Goal: Task Accomplishment & Management: Use online tool/utility

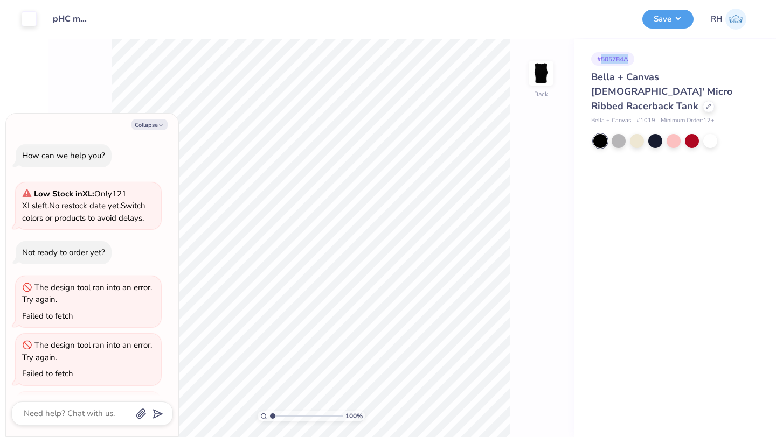
scroll to position [225, 0]
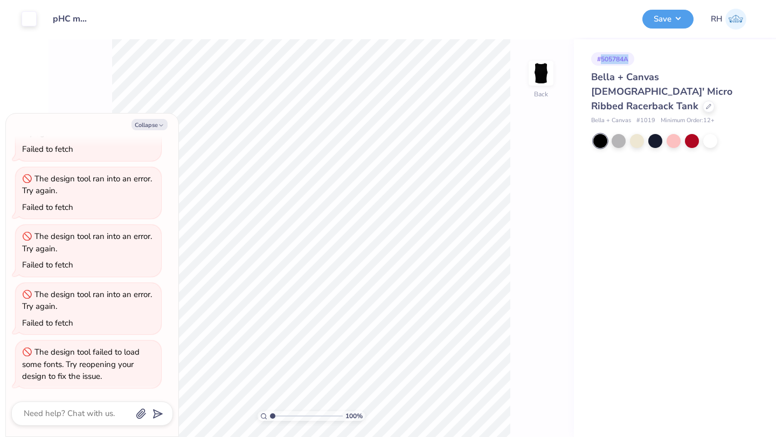
click at [732, 20] on img at bounding box center [735, 19] width 21 height 21
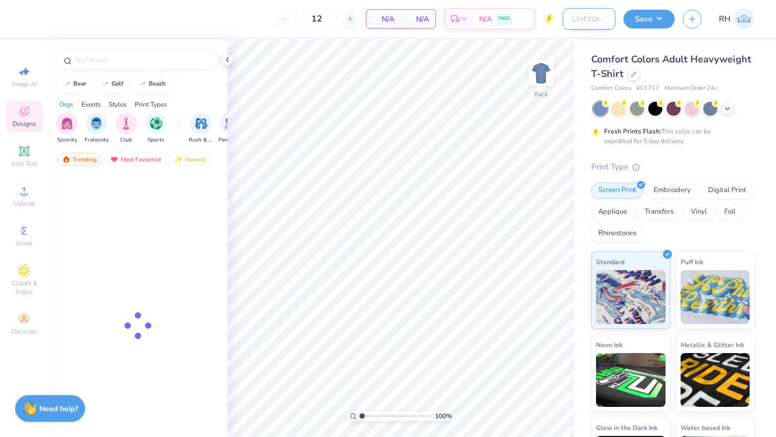
click at [565, 14] on input "Design Title" at bounding box center [588, 19] width 53 height 22
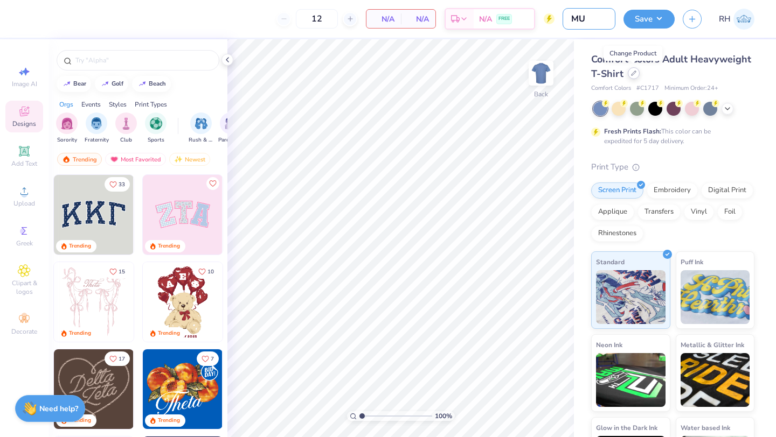
type input "M"
type input "SAZ merch"
click at [661, 17] on button "Save" at bounding box center [648, 17] width 51 height 19
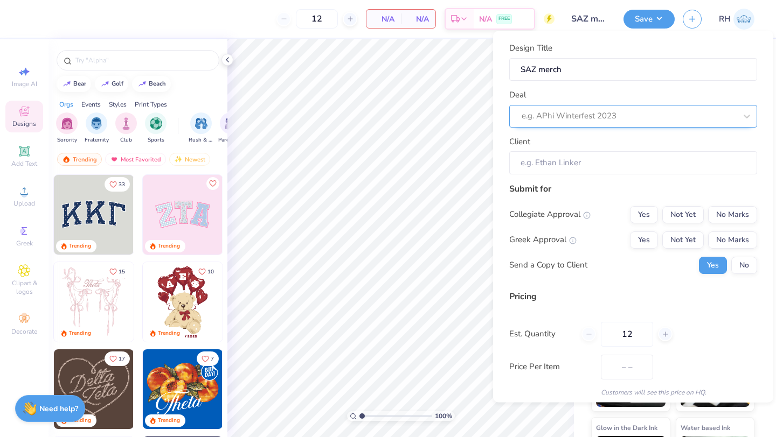
click at [587, 122] on div at bounding box center [628, 116] width 214 height 15
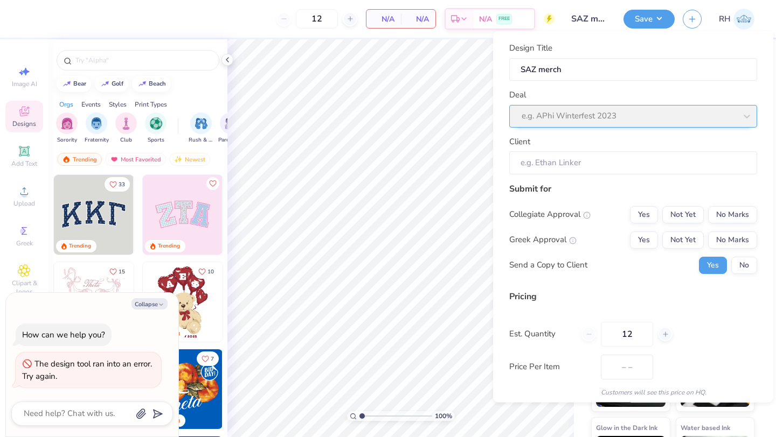
type textarea "x"
click at [587, 122] on div "Deal e.g. APhi Winterfest 2023" at bounding box center [633, 108] width 248 height 39
click at [608, 117] on div "Deal e.g. APhi Winterfest 2023" at bounding box center [633, 108] width 248 height 39
click at [748, 114] on div "Deal e.g. APhi Winterfest 2023" at bounding box center [633, 108] width 248 height 39
click at [521, 116] on div "Deal e.g. APhi Winterfest 2023" at bounding box center [633, 108] width 248 height 39
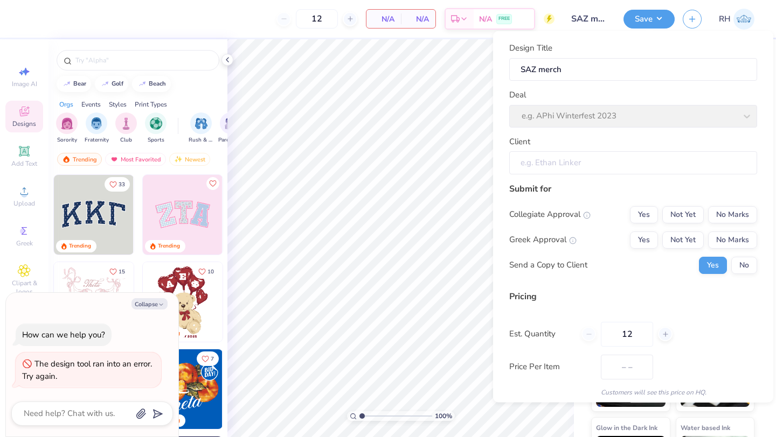
click at [533, 162] on input "Client" at bounding box center [633, 162] width 248 height 23
click at [534, 99] on div "Deal e.g. APhi Winterfest 2023" at bounding box center [633, 108] width 248 height 39
click at [545, 117] on div "Deal e.g. APhi Winterfest 2023" at bounding box center [633, 108] width 248 height 39
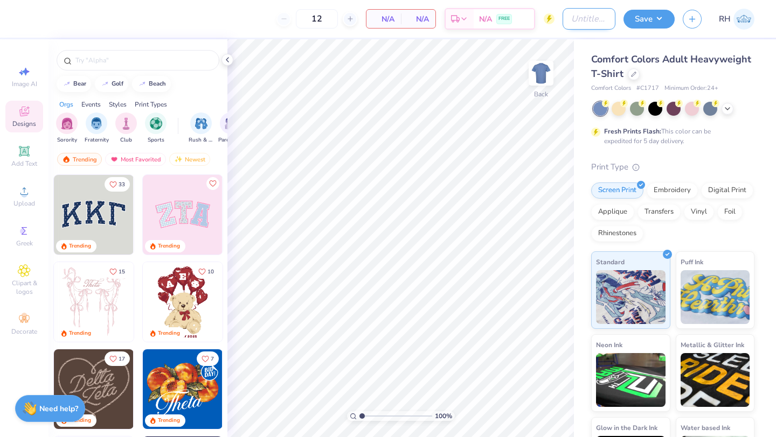
click at [571, 18] on input "Design Title" at bounding box center [588, 19] width 53 height 22
type input "Sigma Alpha ZETA merch"
click at [634, 75] on icon at bounding box center [633, 73] width 5 height 5
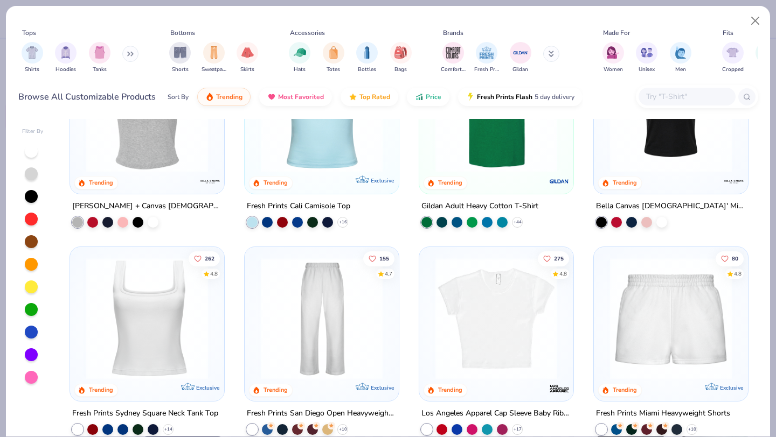
scroll to position [294, 0]
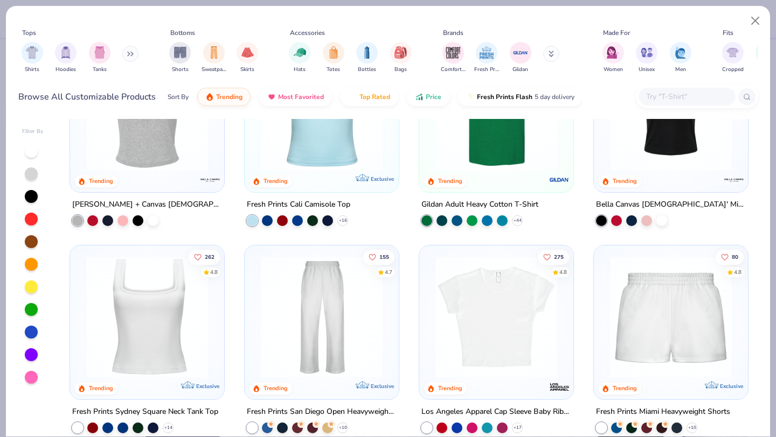
click at [129, 55] on icon at bounding box center [130, 53] width 6 height 5
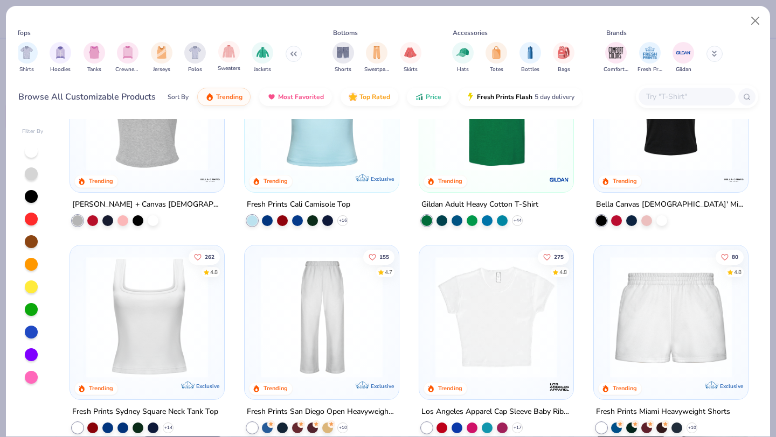
scroll to position [0, 0]
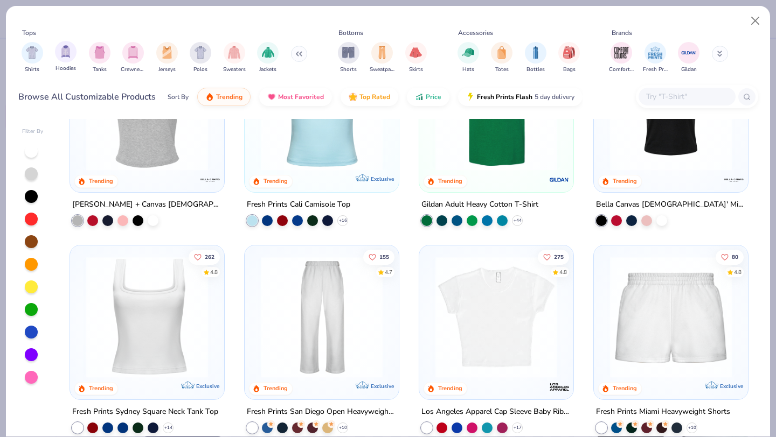
click at [75, 57] on div "Hoodies" at bounding box center [66, 57] width 22 height 32
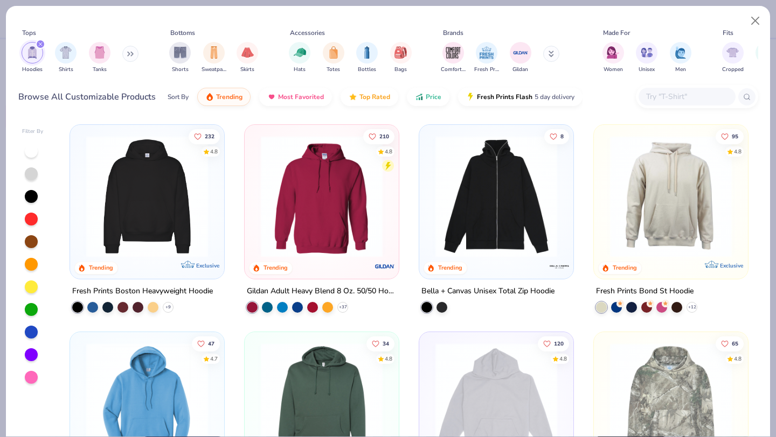
click at [128, 219] on img at bounding box center [147, 197] width 132 height 122
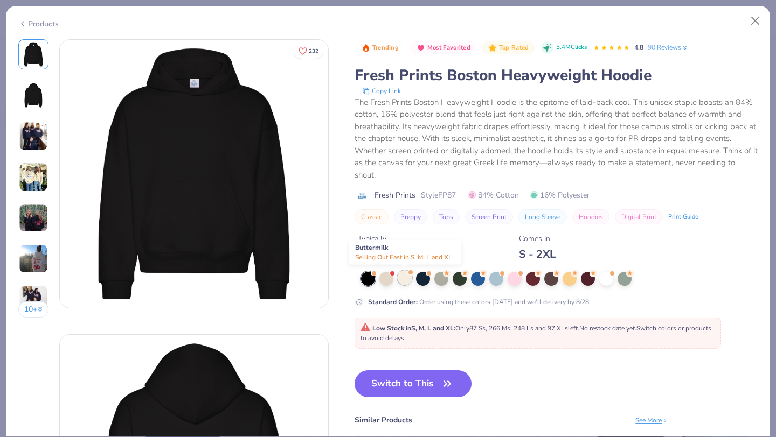
click at [407, 281] on div at bounding box center [404, 278] width 14 height 14
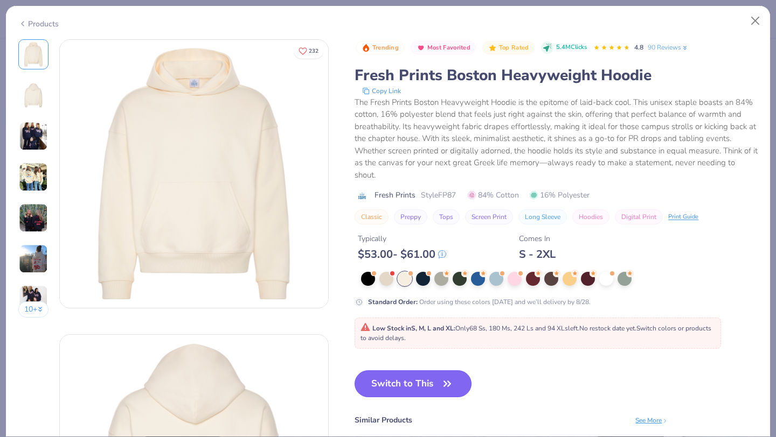
click at [444, 379] on icon "button" at bounding box center [447, 383] width 15 height 15
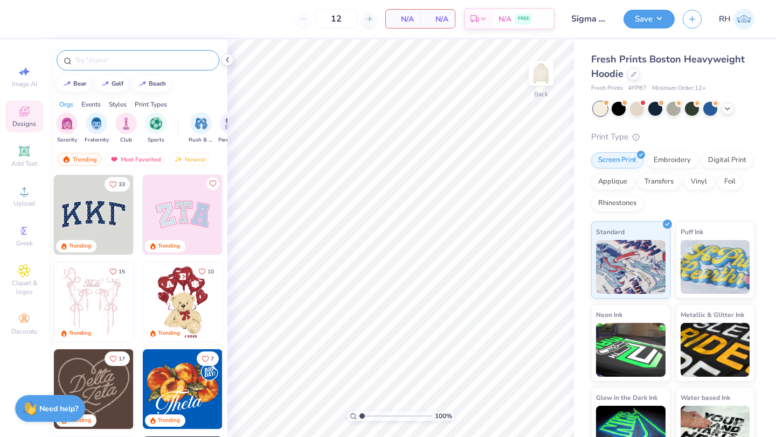
click at [126, 62] on input "text" at bounding box center [143, 60] width 138 height 11
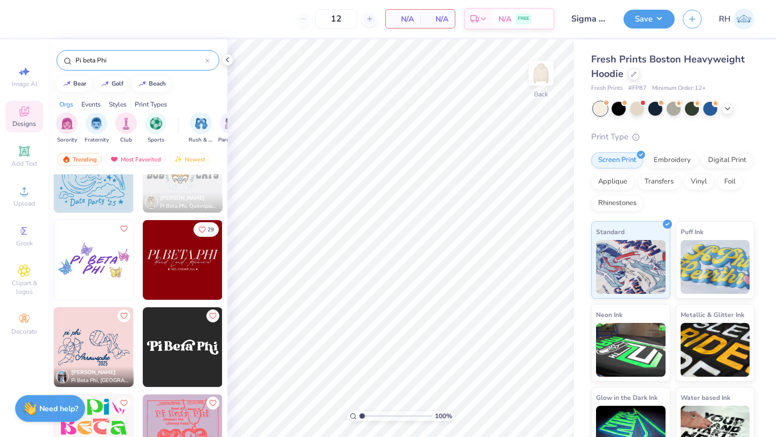
scroll to position [2479, 0]
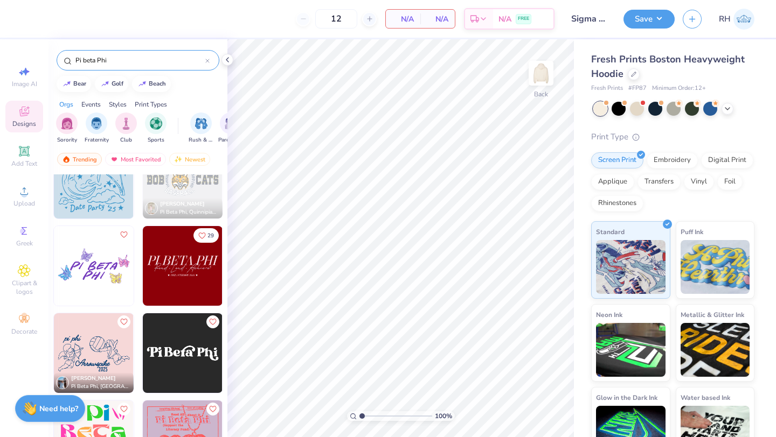
type input "Pi beta Phi"
click at [174, 284] on img at bounding box center [183, 266] width 80 height 80
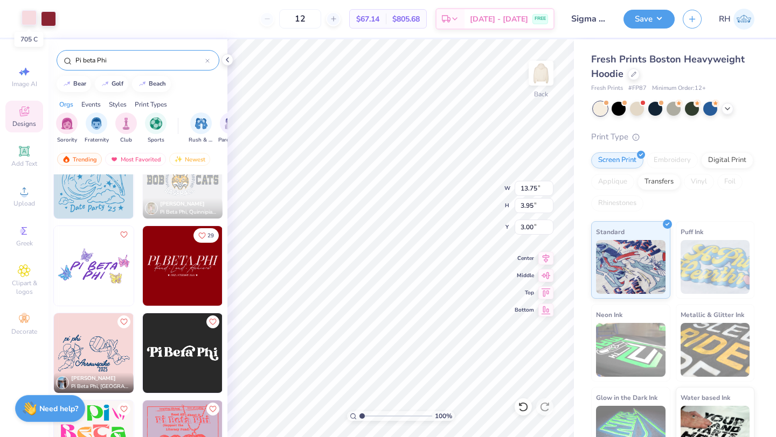
click at [32, 18] on div at bounding box center [29, 17] width 15 height 15
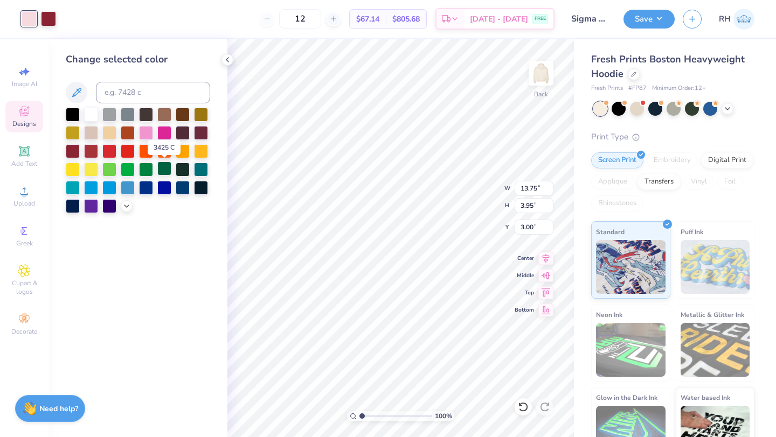
click at [162, 173] on div at bounding box center [164, 169] width 14 height 14
click at [54, 20] on div at bounding box center [48, 17] width 15 height 15
click at [142, 168] on div at bounding box center [146, 169] width 14 height 14
click at [161, 171] on div at bounding box center [164, 169] width 14 height 14
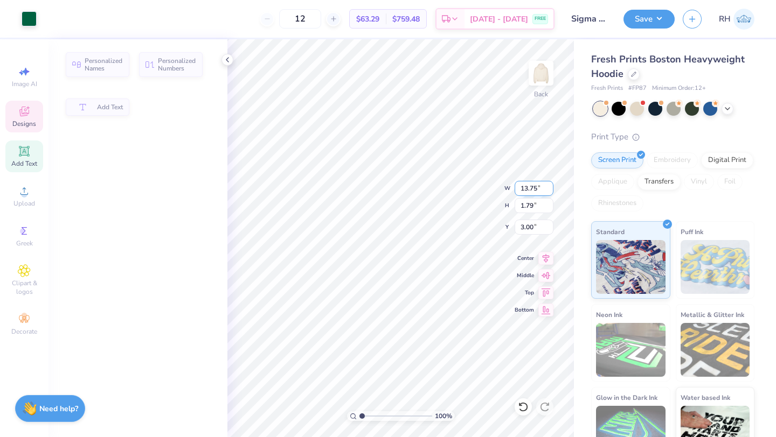
type input "1.79"
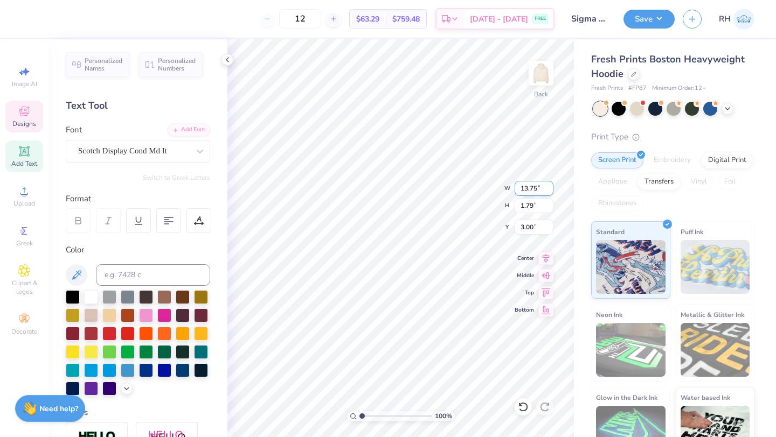
scroll to position [0, 0]
type textarea "P"
type textarea "S"
type textarea "Sigma Alpha Zeta"
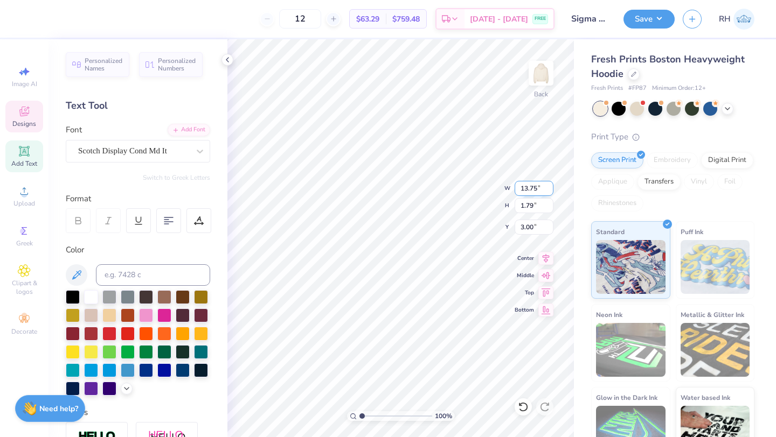
scroll to position [0, 3]
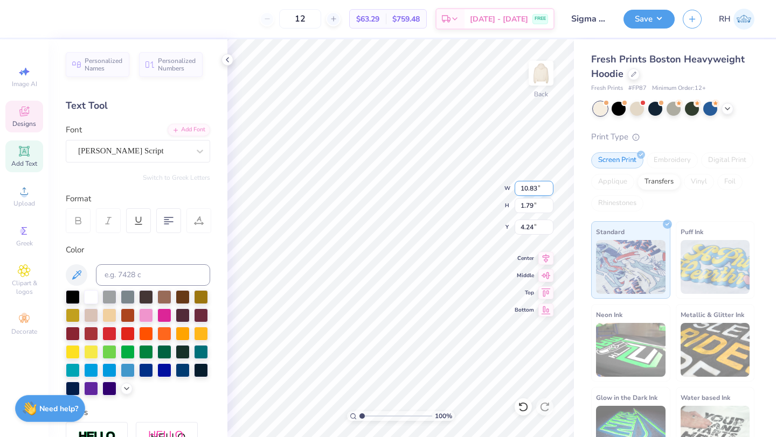
type input "10.83"
type input "2.18"
type input "4.24"
type textarea "R"
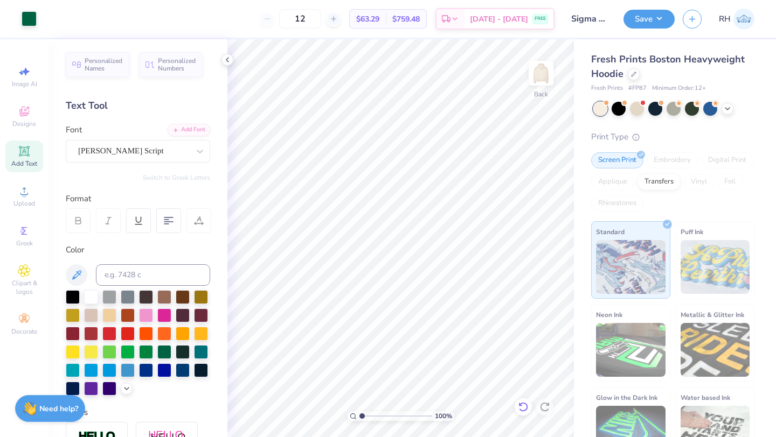
click at [524, 414] on div at bounding box center [522, 407] width 17 height 17
click at [516, 405] on div at bounding box center [522, 407] width 17 height 17
type textarea "R"
type textarea "Est. 1992"
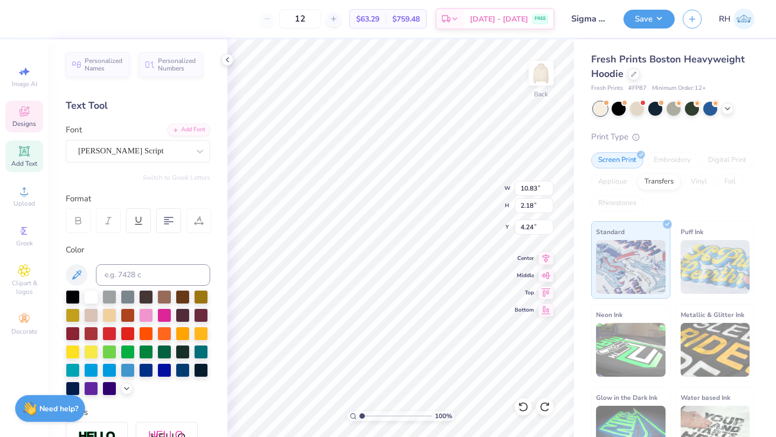
scroll to position [0, 1]
type input "7.63"
type input "1.51"
type input "4.54"
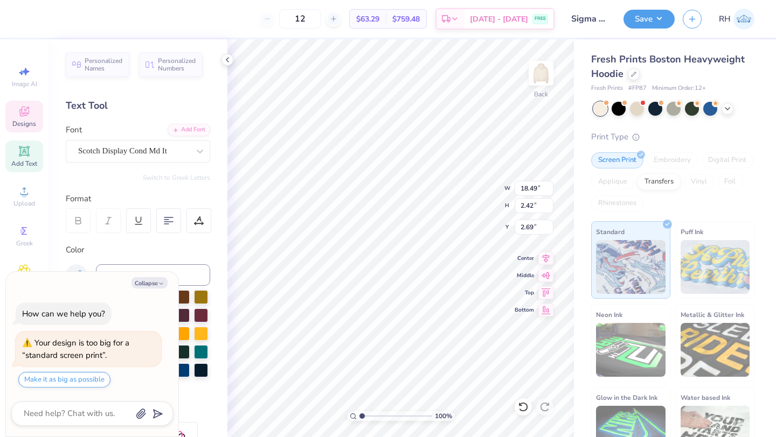
type textarea "x"
type input "2.71"
type textarea "x"
type input "7.63"
type input "1.51"
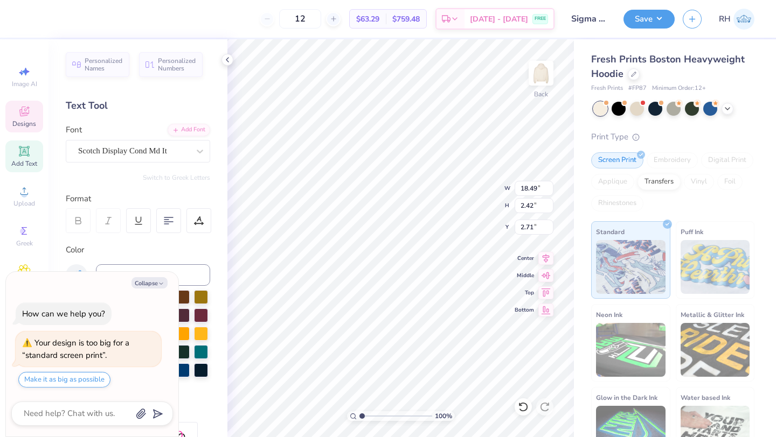
type input "4.54"
type textarea "x"
type input "18.49"
type input "2.42"
type input "2.71"
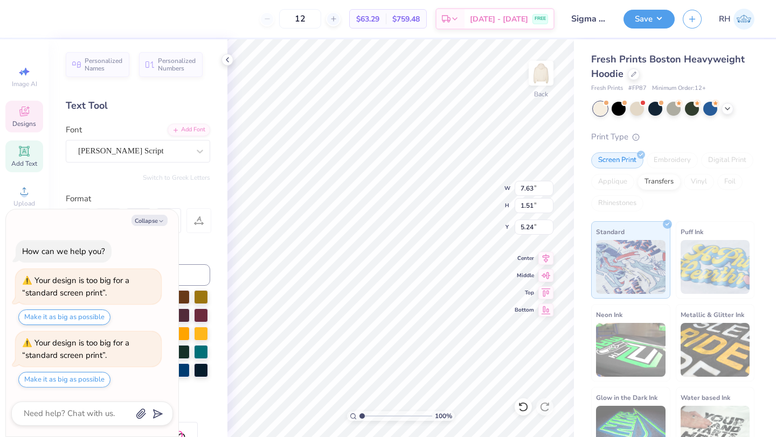
type textarea "x"
type input "7.54"
type input "18.49"
type input "2.42"
type input "2.71"
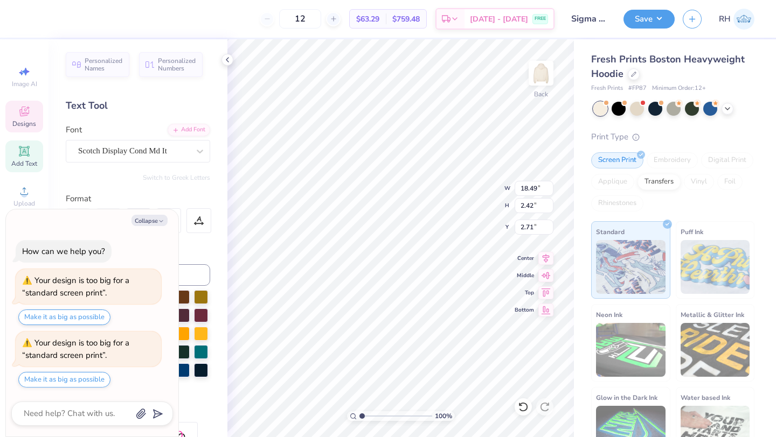
type textarea "x"
type input "4.33"
type textarea "x"
type input "3.75"
type textarea "x"
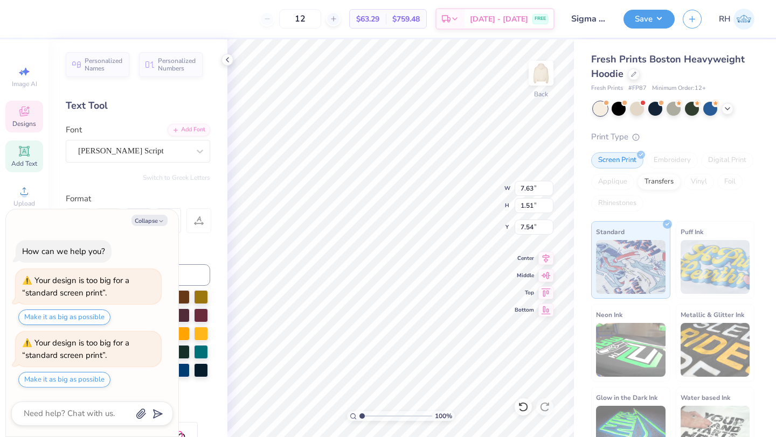
type input "8.36"
type textarea "x"
type input "18.49"
type input "2.42"
type input "3.75"
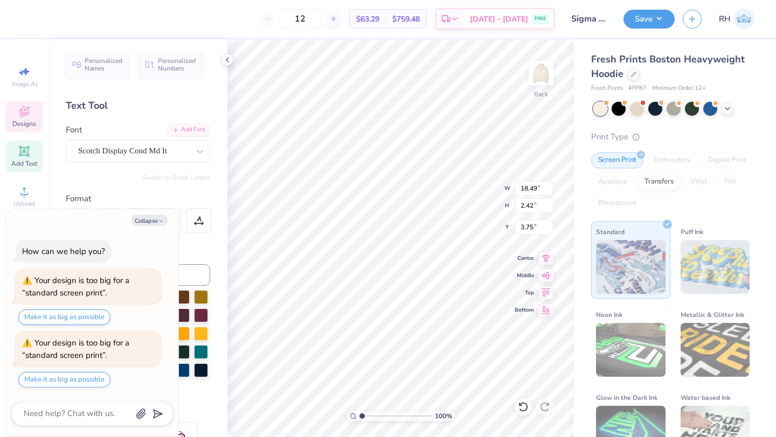
type textarea "x"
type input "4.96"
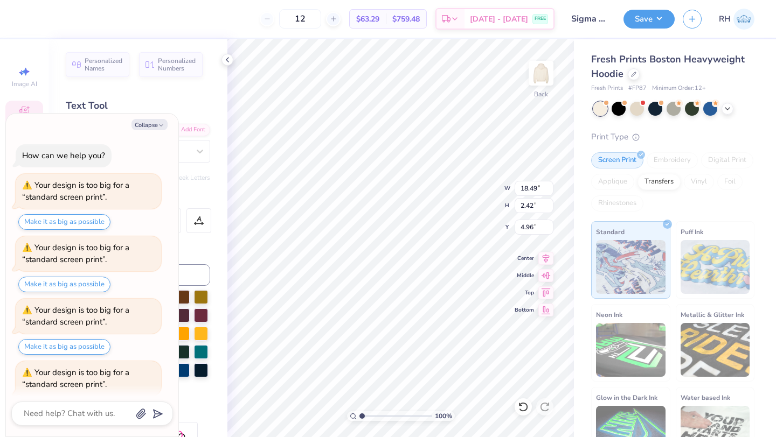
scroll to position [29, 0]
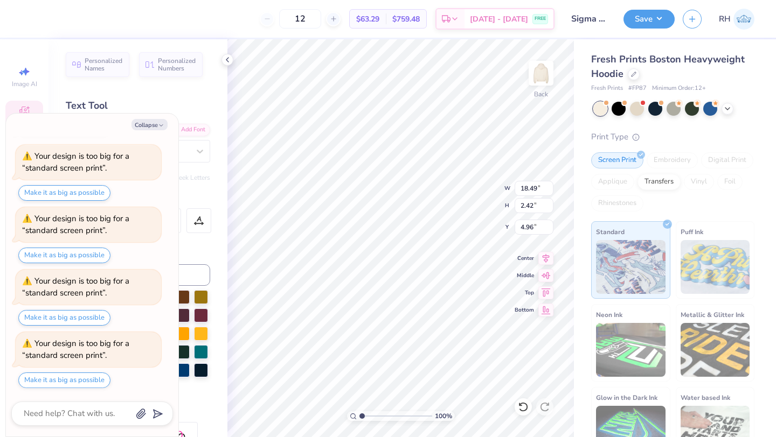
type textarea "x"
type input "12.43"
type input "1.63"
type input "5.76"
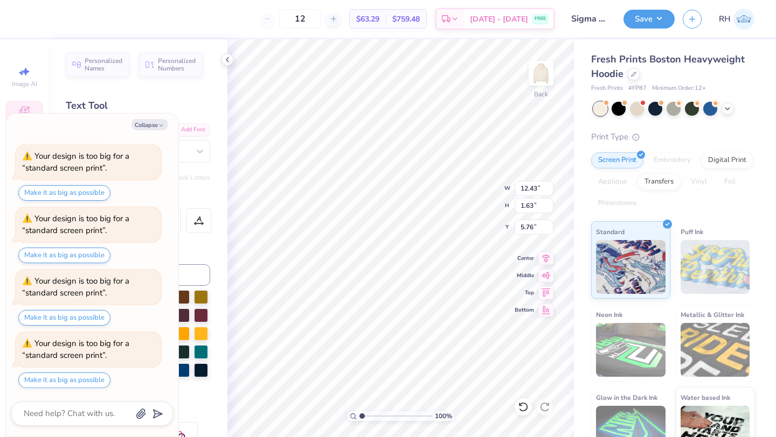
type textarea "x"
type input "5.12"
type textarea "x"
type input "13.97"
type input "1.83"
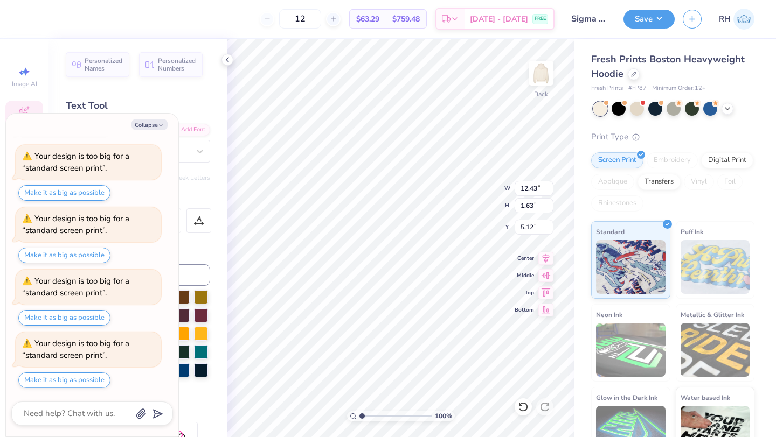
type input "4.92"
type textarea "x"
type input "4.28"
type input "0.84"
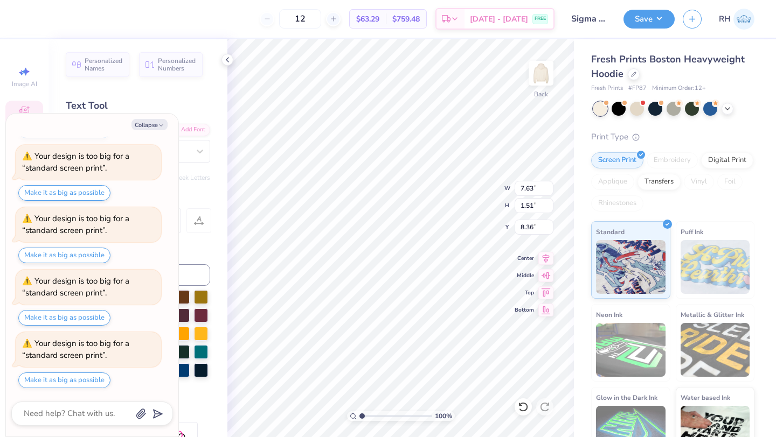
type input "9.03"
type textarea "x"
type input "7.14"
type textarea "x"
type input "13.97"
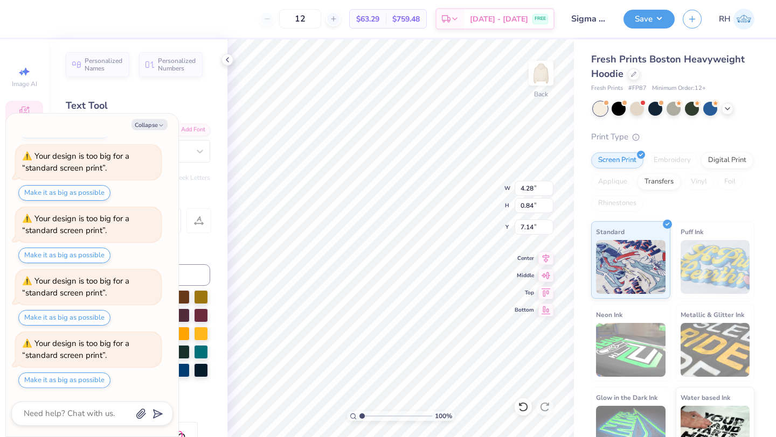
type input "1.83"
type input "4.92"
click at [547, 260] on icon at bounding box center [545, 256] width 15 height 13
type textarea "x"
type input "5.13"
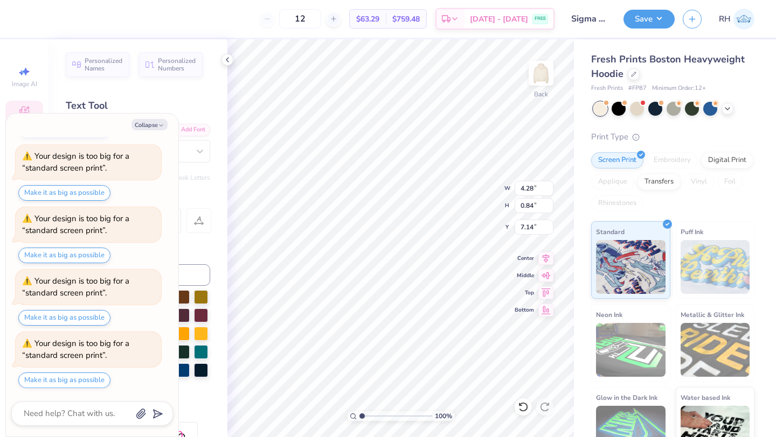
type input "1.01"
type input "6.97"
click at [548, 256] on icon at bounding box center [545, 257] width 7 height 9
click at [226, 61] on icon at bounding box center [227, 59] width 9 height 9
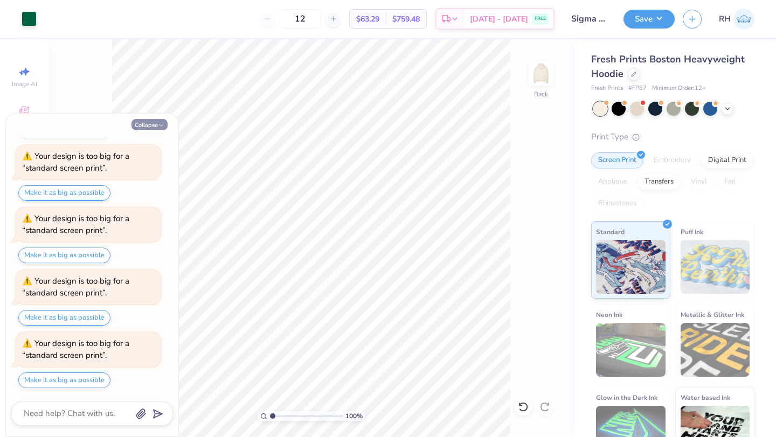
click at [145, 128] on button "Collapse" at bounding box center [149, 124] width 36 height 11
type textarea "x"
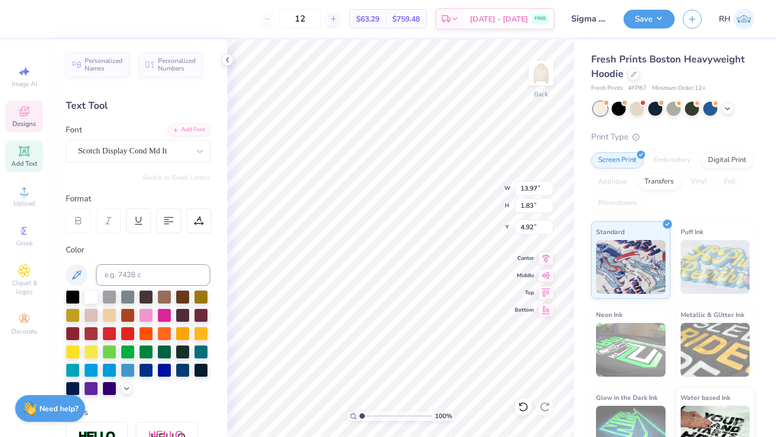
type input "13.97"
type input "1.83"
type input "4.92"
click at [30, 169] on div "Add Text" at bounding box center [24, 157] width 38 height 32
type input "7.05"
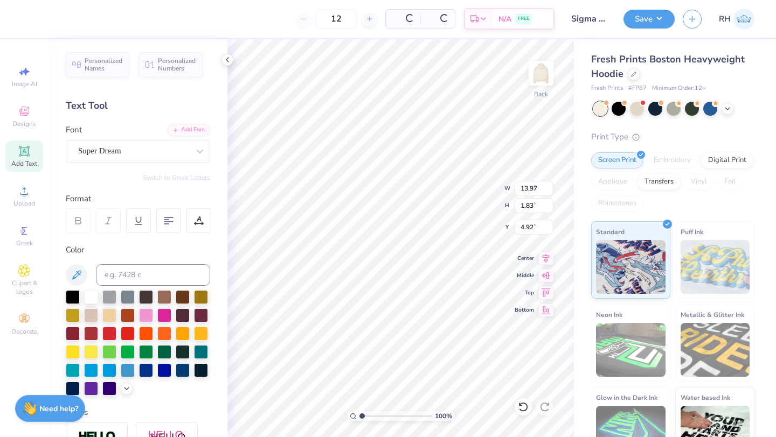
type input "2.04"
type input "3.00"
click at [149, 155] on div "Super Dream" at bounding box center [133, 151] width 113 height 17
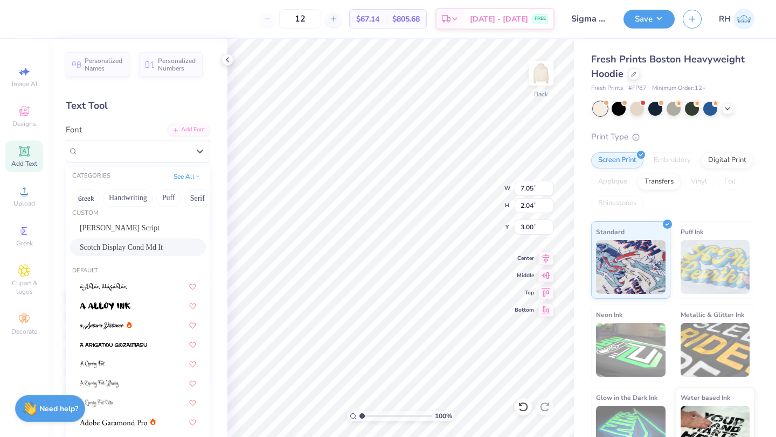
scroll to position [9, 0]
click at [184, 245] on div "Scotch Display Cond Md It" at bounding box center [138, 246] width 116 height 11
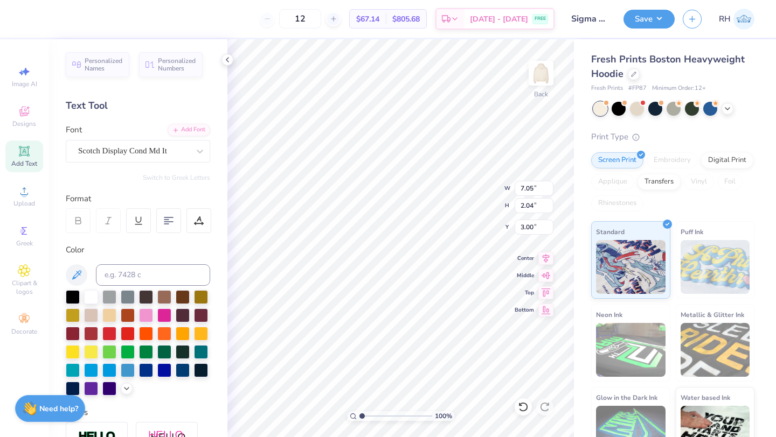
type input "7.01"
type textarea "T"
type textarea "CSUN"
type input "3.80"
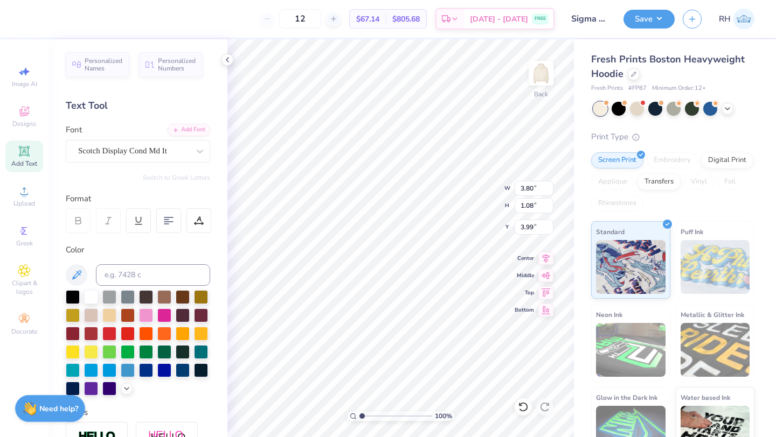
type input "1.08"
type input "3.99"
click at [546, 260] on icon at bounding box center [545, 256] width 15 height 13
click at [227, 65] on div at bounding box center [227, 60] width 12 height 12
type input "13.97"
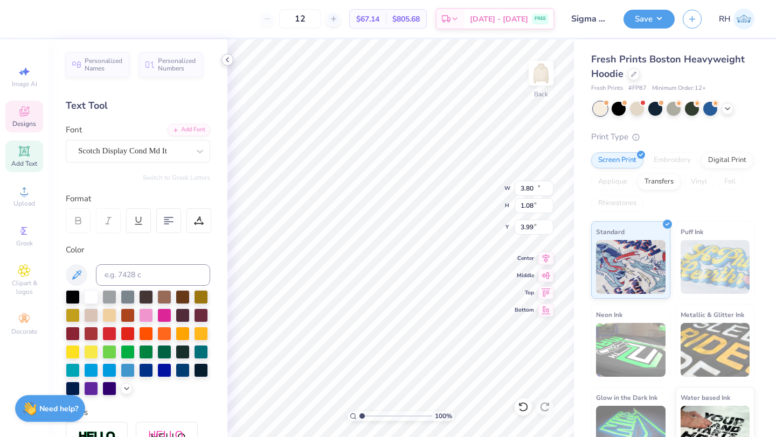
type input "1.83"
type input "4.92"
click at [164, 348] on div at bounding box center [164, 351] width 14 height 14
type input "2.47"
type input "0.70"
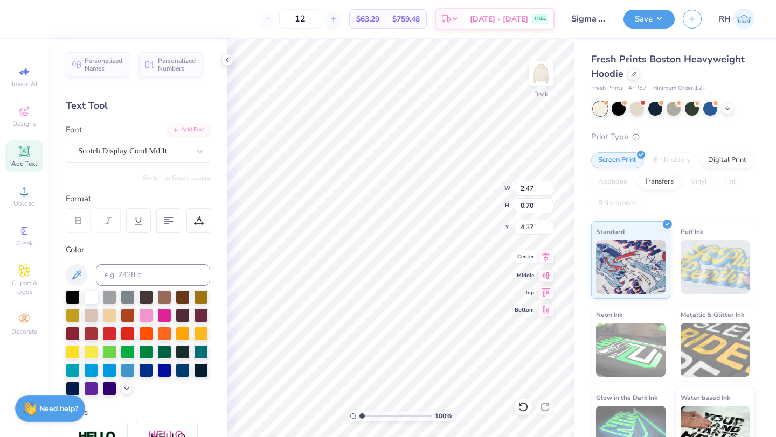
type input "4.22"
click at [547, 261] on icon at bounding box center [545, 256] width 15 height 13
click at [24, 122] on span "Designs" at bounding box center [24, 124] width 24 height 9
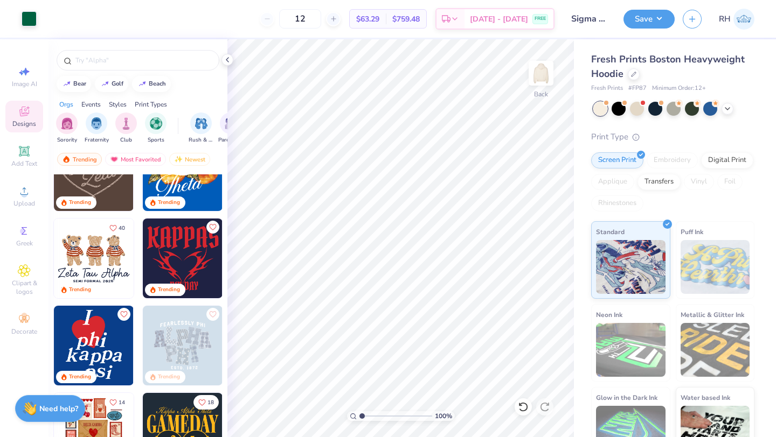
scroll to position [218, 0]
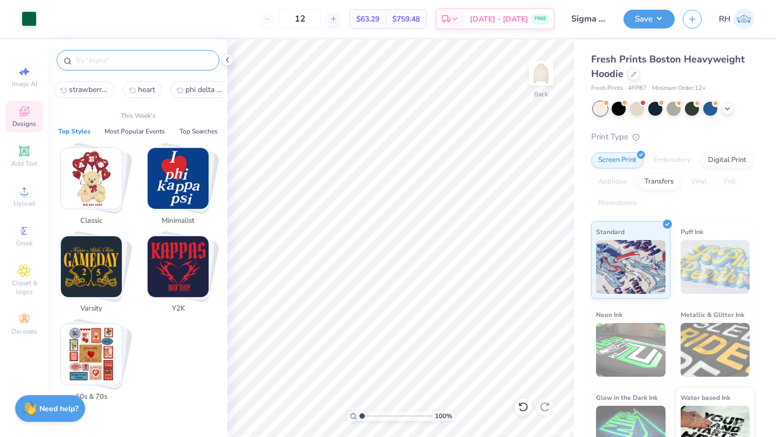
click at [110, 60] on input "text" at bounding box center [143, 60] width 138 height 11
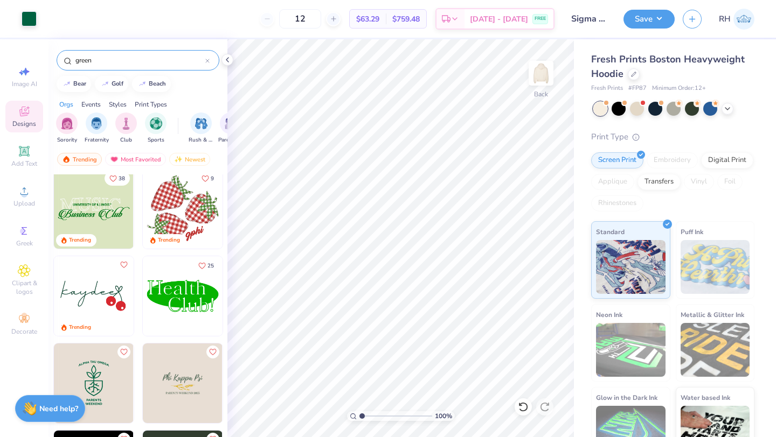
scroll to position [0, 0]
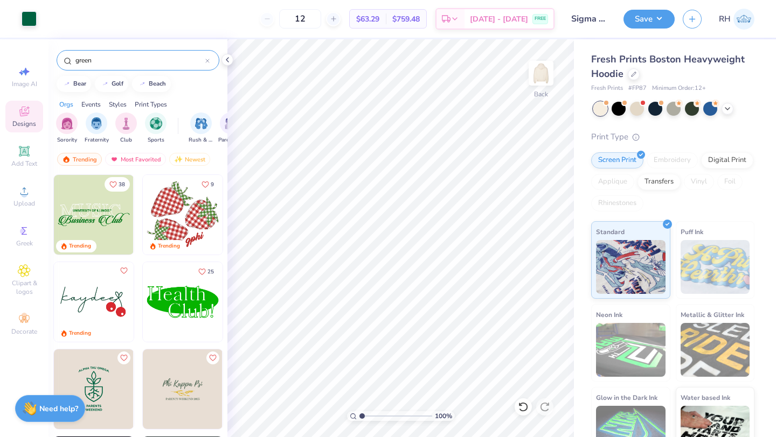
type input "green"
click at [179, 195] on img at bounding box center [183, 215] width 80 height 80
type input "5.29"
type input "4.96"
type input "8.00"
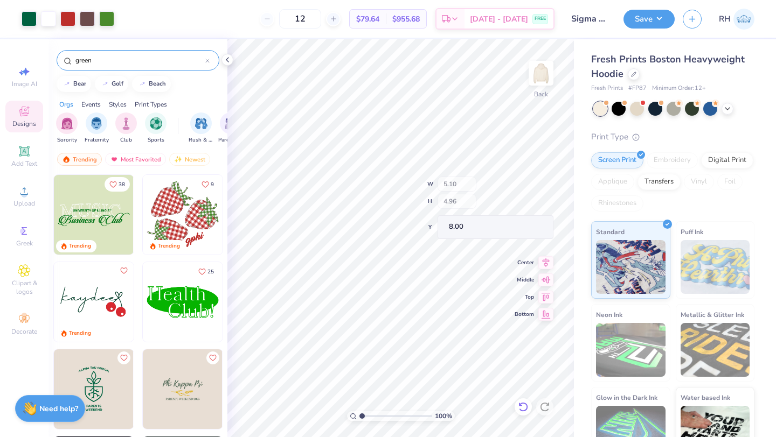
click at [519, 408] on icon at bounding box center [523, 407] width 11 height 11
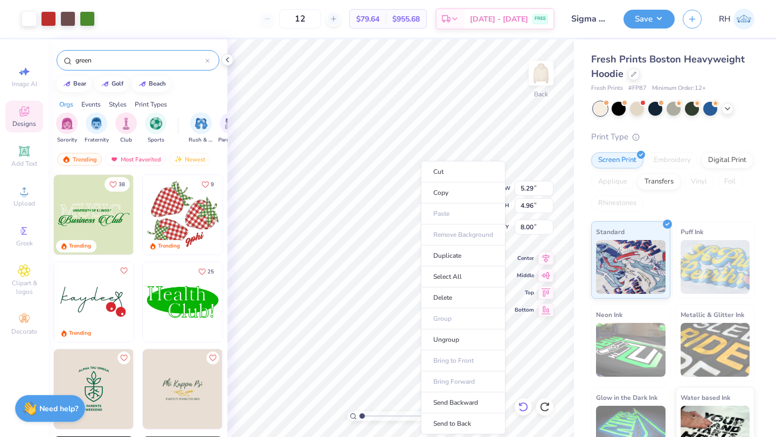
type input "5.29"
click at [449, 337] on li "Ungroup" at bounding box center [463, 340] width 85 height 21
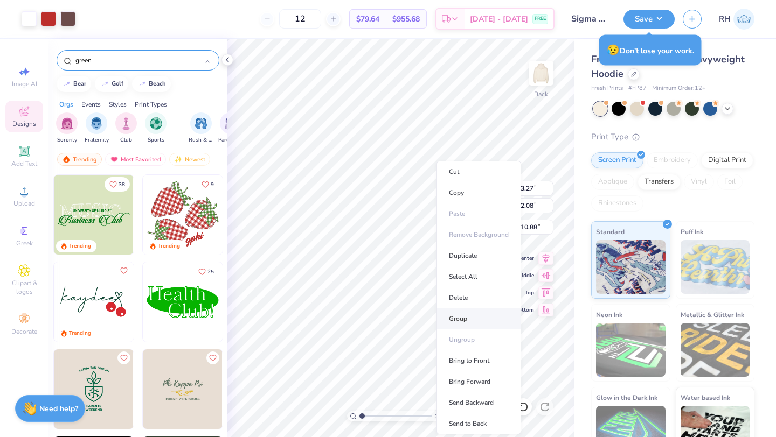
click at [465, 319] on li "Group" at bounding box center [478, 319] width 85 height 21
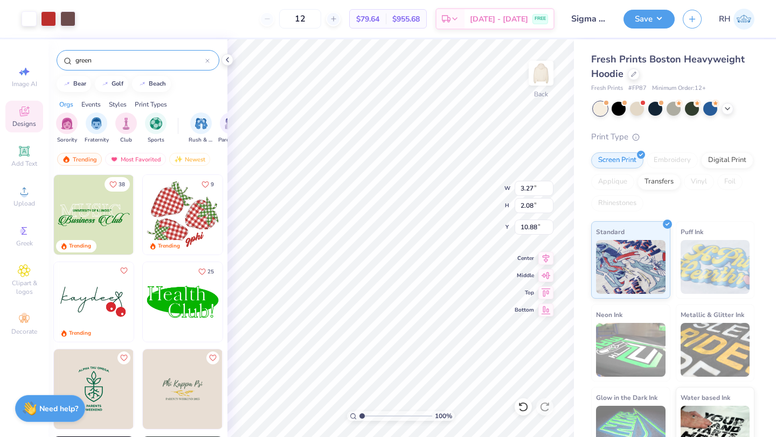
click at [526, 408] on icon at bounding box center [522, 407] width 9 height 10
click at [525, 407] on icon at bounding box center [523, 407] width 11 height 11
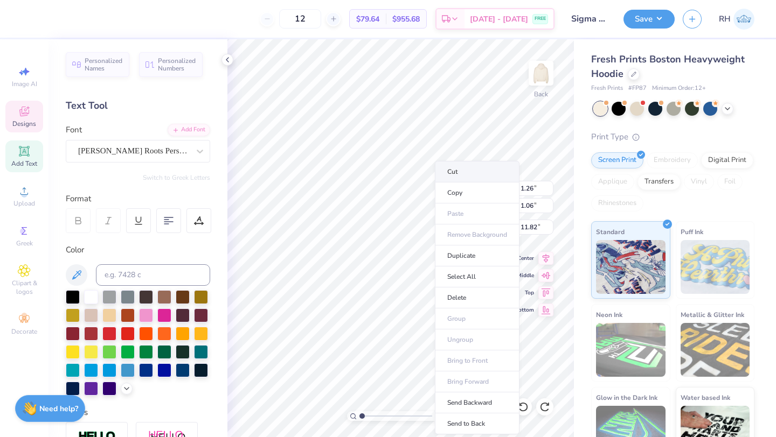
click at [450, 175] on li "Cut" at bounding box center [477, 172] width 85 height 22
click at [473, 313] on li "Group" at bounding box center [474, 319] width 85 height 21
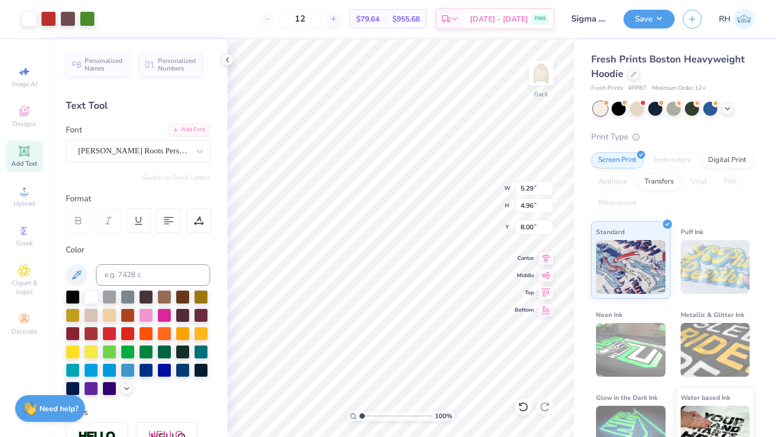
type input "7.76"
type input "3.02"
type input "2.83"
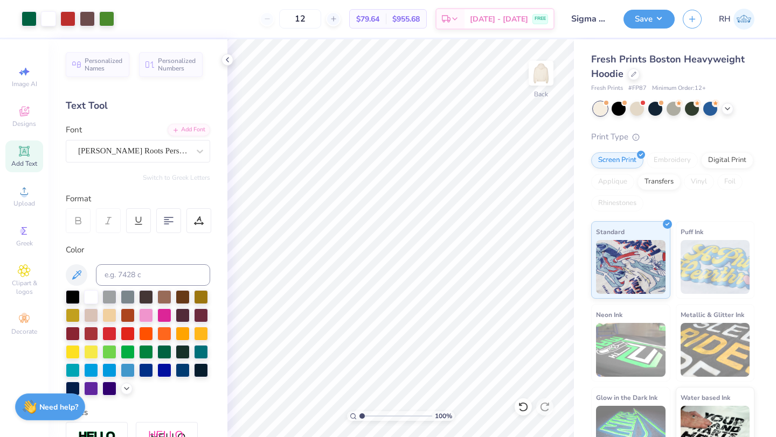
click at [54, 405] on strong "Need help?" at bounding box center [58, 407] width 39 height 10
type textarea "x"
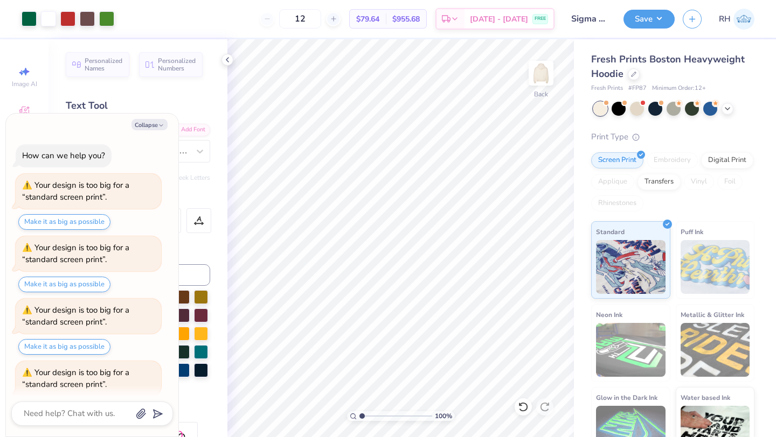
scroll to position [92, 0]
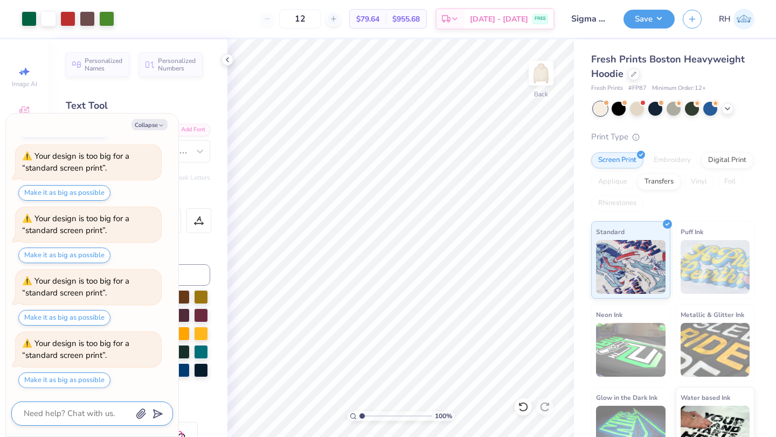
click at [52, 417] on textarea at bounding box center [77, 414] width 109 height 15
type textarea "h"
type textarea "x"
type textarea "ho"
type textarea "x"
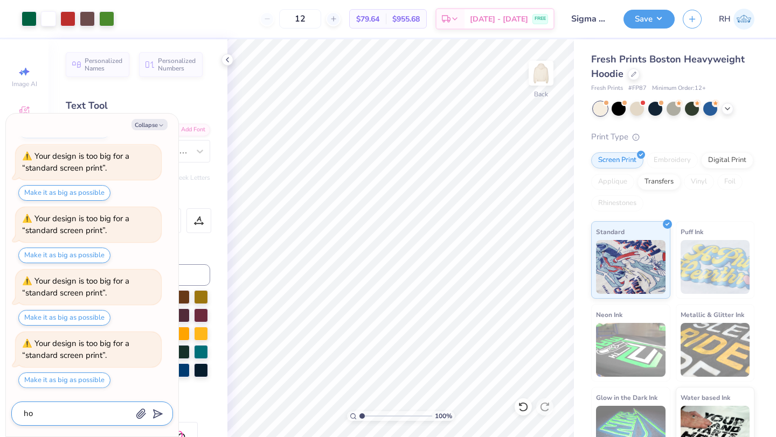
type textarea "how"
type textarea "x"
type textarea "how"
type textarea "x"
type textarea "how r"
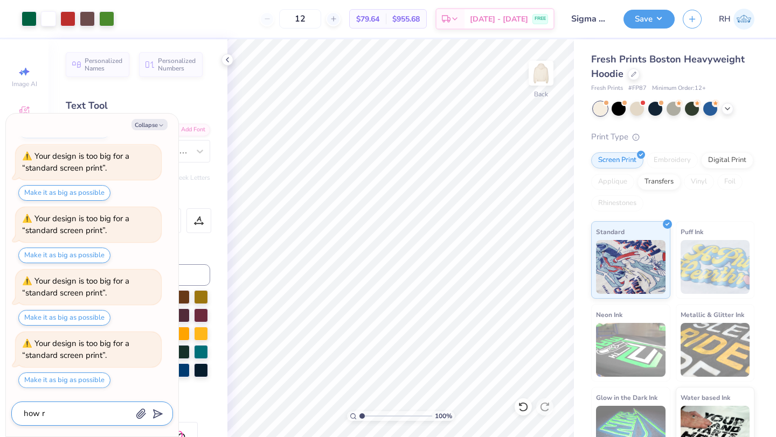
type textarea "x"
type textarea "how"
type textarea "x"
type textarea "how t"
type textarea "x"
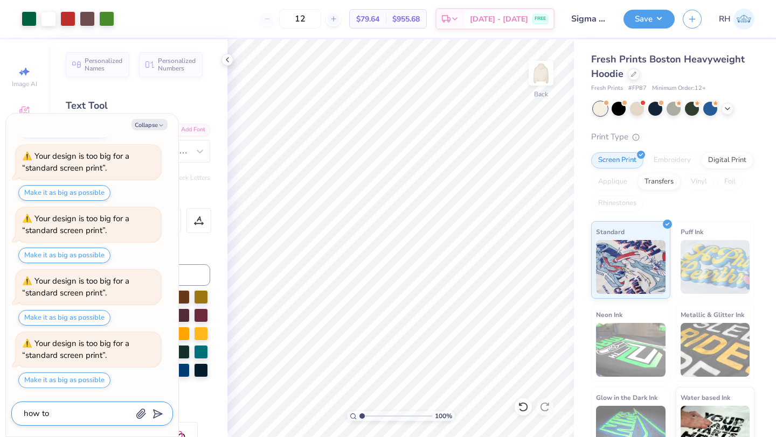
type textarea "how to"
type textarea "x"
type textarea "how to p"
type textarea "x"
type textarea "how to pu"
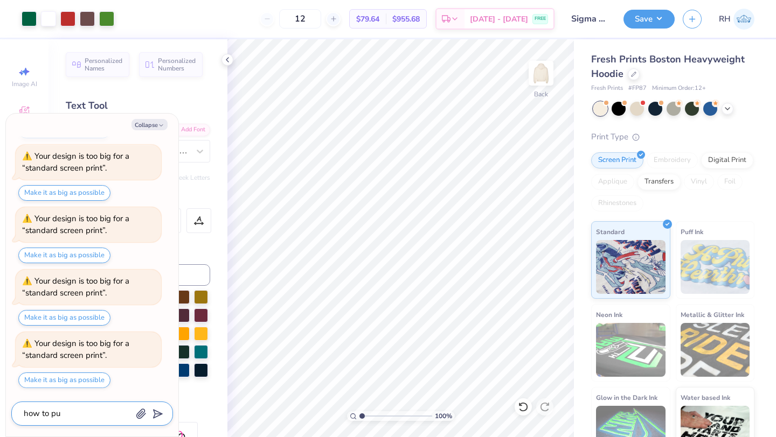
type textarea "x"
type textarea "how to put"
type textarea "x"
type textarea "how to put"
type textarea "x"
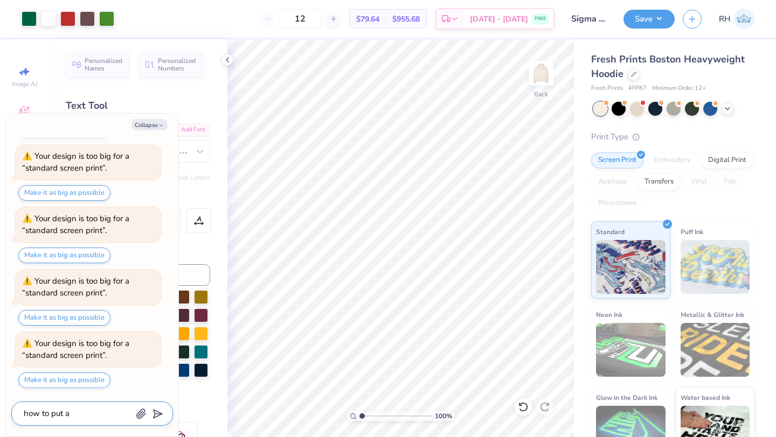
type textarea "how to put a"
type textarea "x"
type textarea "how to put a d"
type textarea "x"
type textarea "how to put a de"
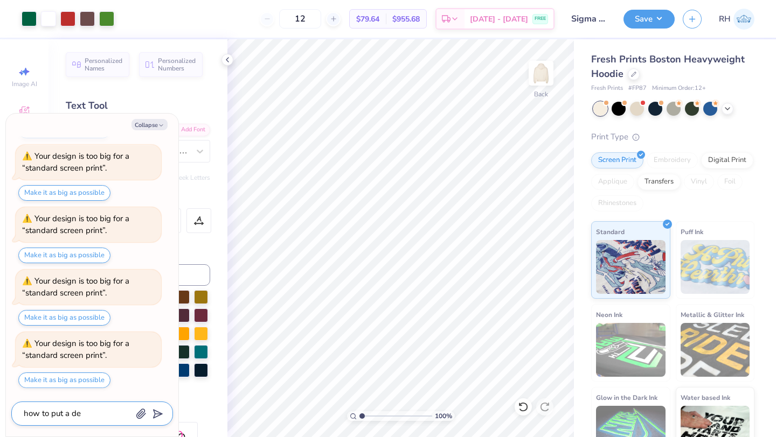
type textarea "x"
type textarea "how to put a des"
type textarea "x"
type textarea "how to put a desi"
type textarea "x"
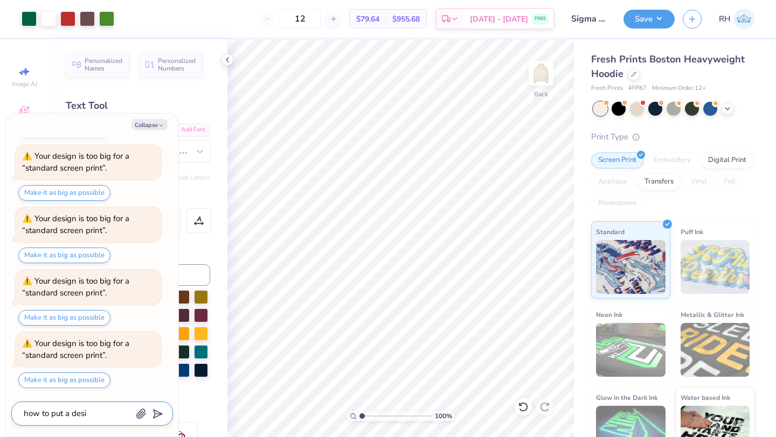
type textarea "how to put a desig"
type textarea "x"
type textarea "how to put a design"
type textarea "x"
type textarea "how to put a design"
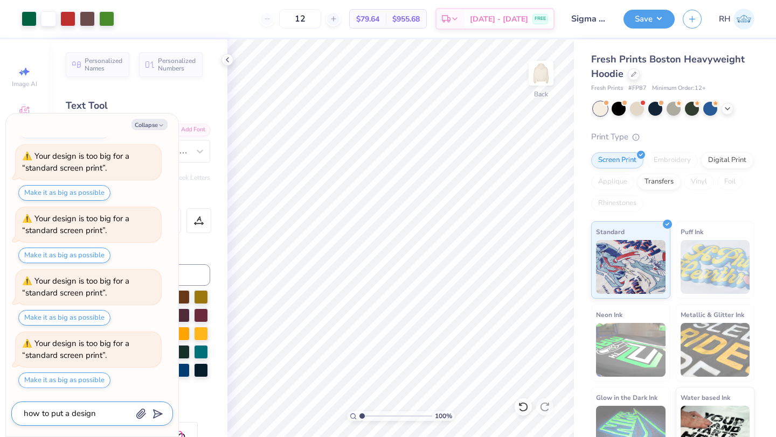
type textarea "x"
type textarea "how to put a design o"
type textarea "x"
type textarea "how to put a design on"
type textarea "x"
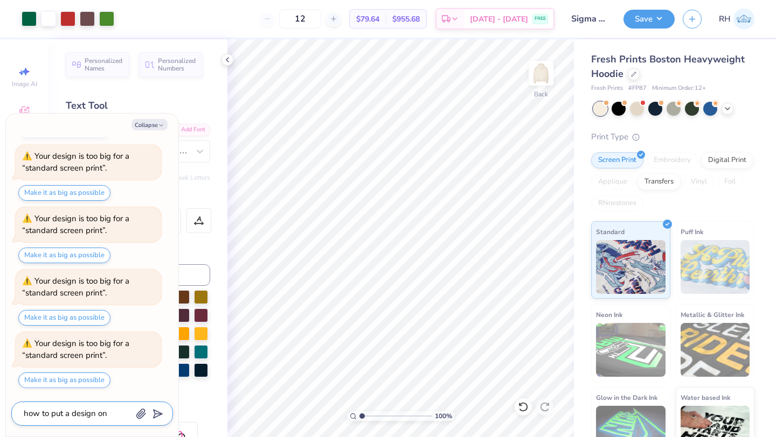
type textarea "how to put a design on"
type textarea "x"
type textarea "how to put a design on t"
type textarea "x"
type textarea "how to put a design on th"
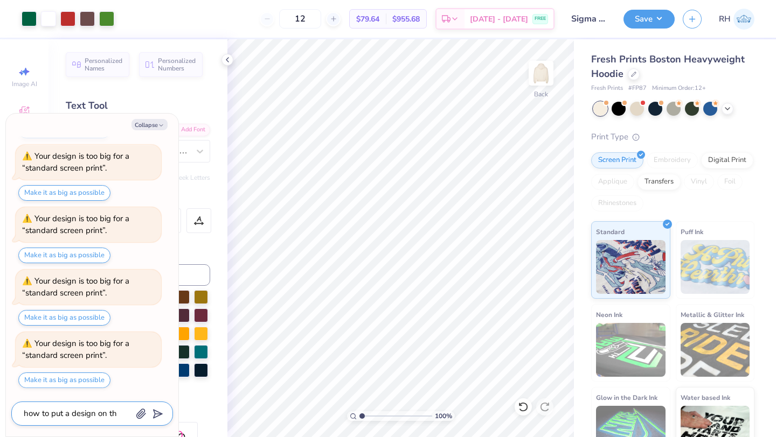
type textarea "x"
type textarea "how to put a design on the"
type textarea "x"
type textarea "how to put a design on the s"
type textarea "x"
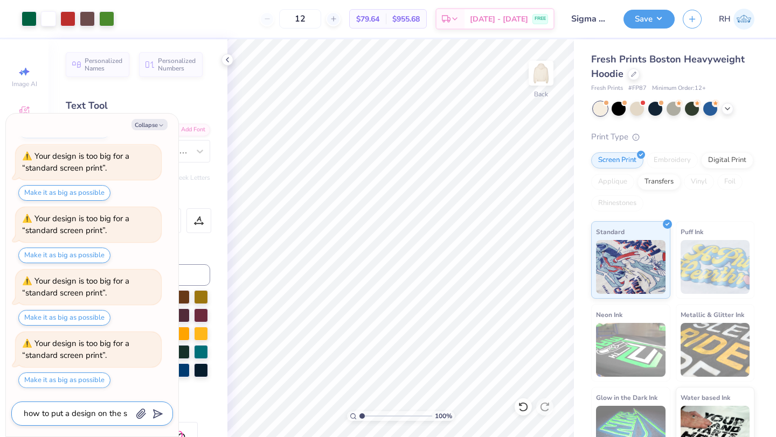
type textarea "how to put a design on the sl"
type textarea "x"
type textarea "how to put a design on the sle"
type textarea "x"
type textarea "how to put a design on the slee"
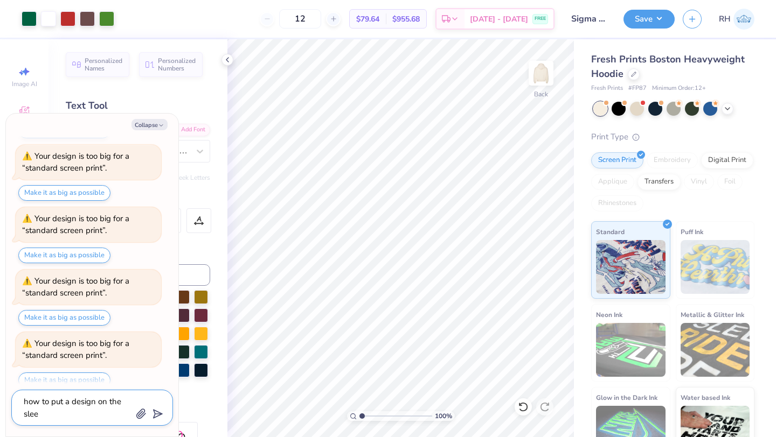
type textarea "x"
type textarea "how to put a design on the sleev"
type textarea "x"
type textarea "how to put a design on the sleeve"
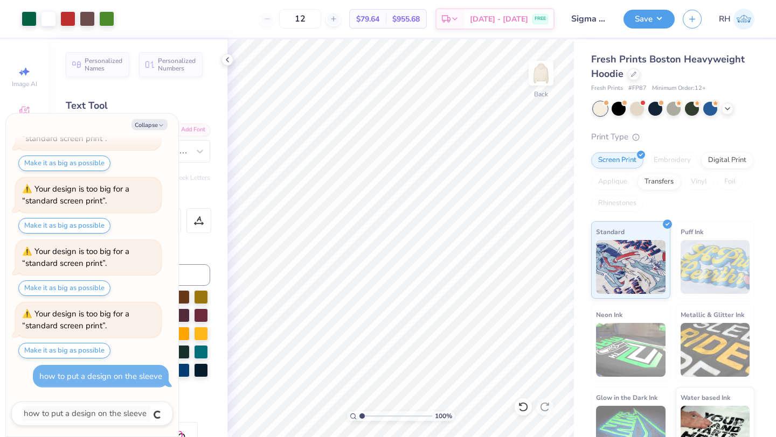
type textarea "x"
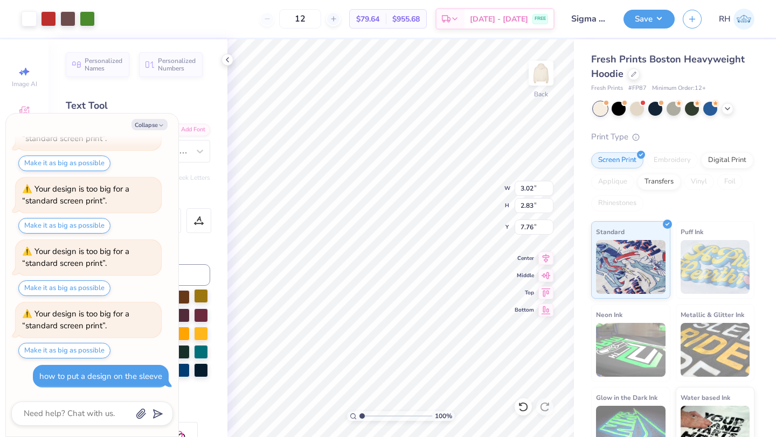
type textarea "x"
type input "13.97"
type input "1.83"
type input "4.92"
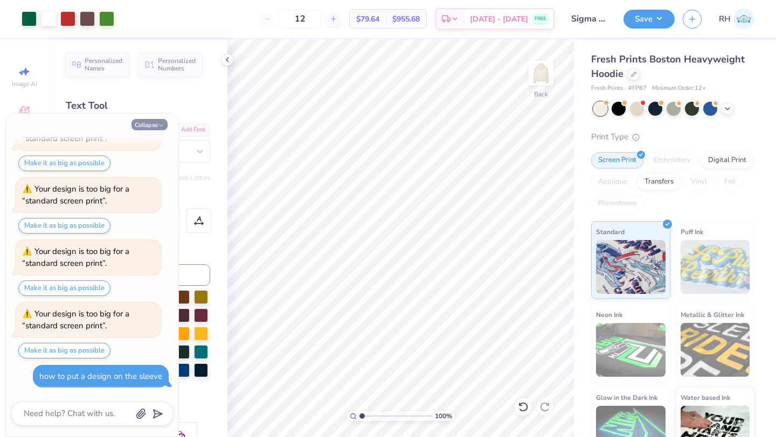
click at [151, 126] on button "Collapse" at bounding box center [149, 124] width 36 height 11
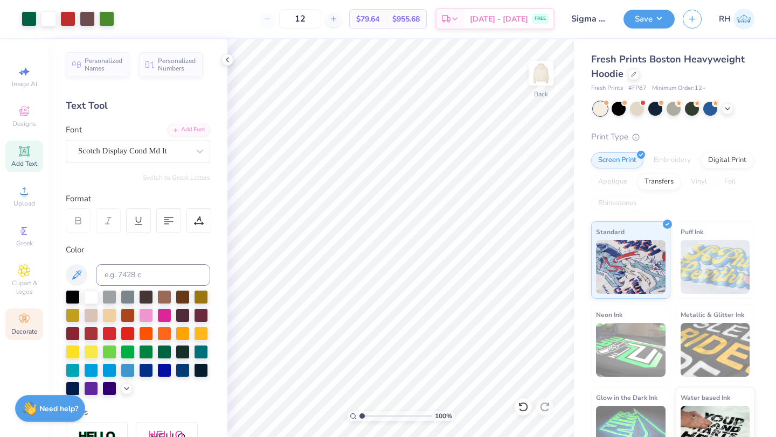
click at [23, 317] on circle at bounding box center [24, 316] width 6 height 6
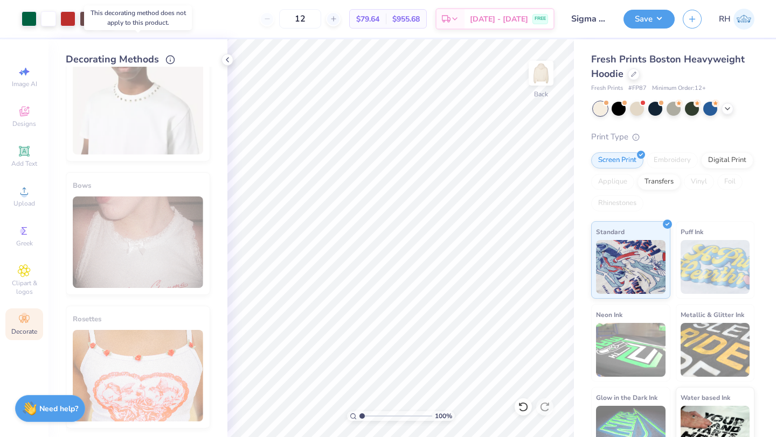
scroll to position [573, 0]
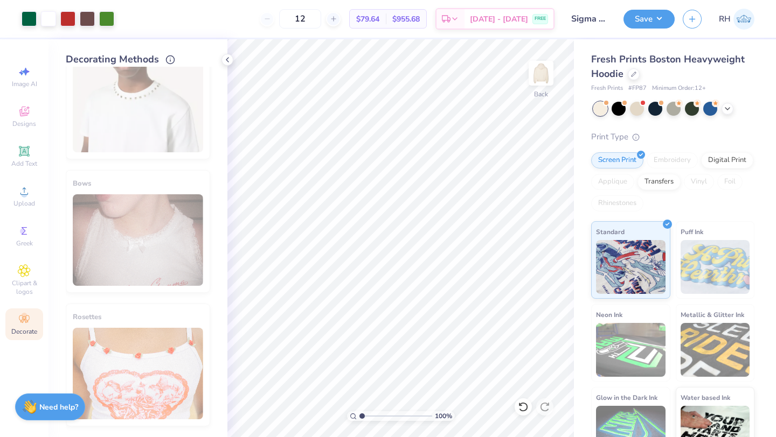
click at [45, 406] on strong "Need help?" at bounding box center [58, 407] width 39 height 10
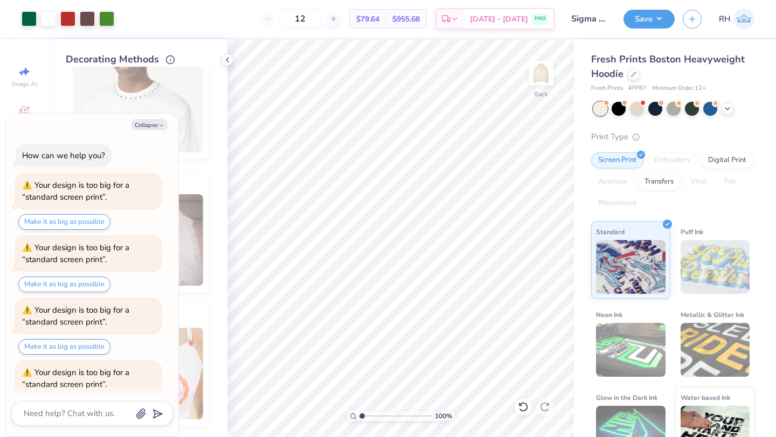
scroll to position [121, 0]
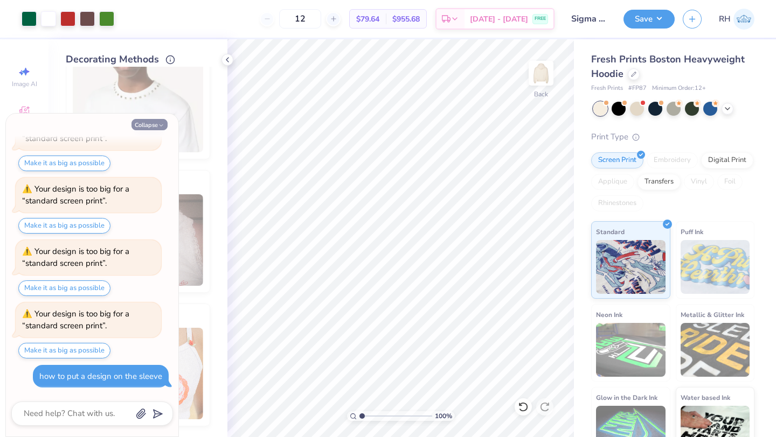
click at [151, 124] on button "Collapse" at bounding box center [149, 124] width 36 height 11
type textarea "x"
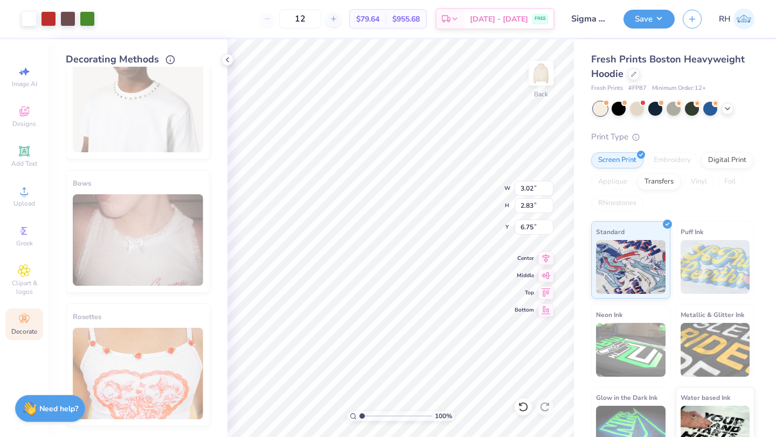
type input "6.75"
click at [480, 198] on div "100 % Back W 3.02 3.02 " H 2.83 2.83 " Y 6.75 6.75 " Center Middle Top Bottom" at bounding box center [400, 238] width 346 height 398
type input "2.15"
type input "2.01"
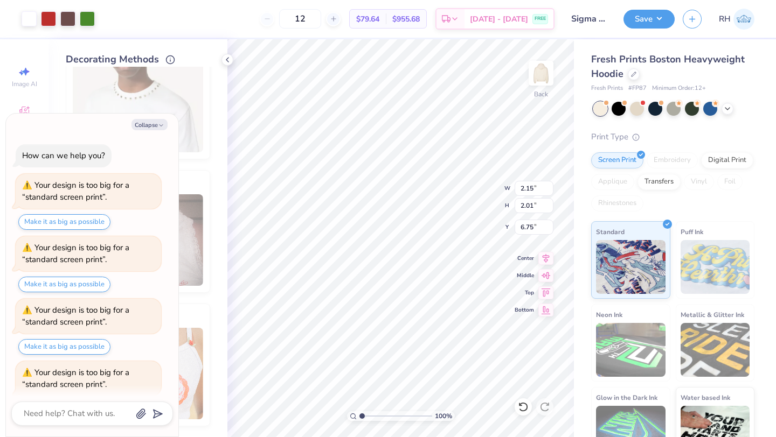
scroll to position [172, 0]
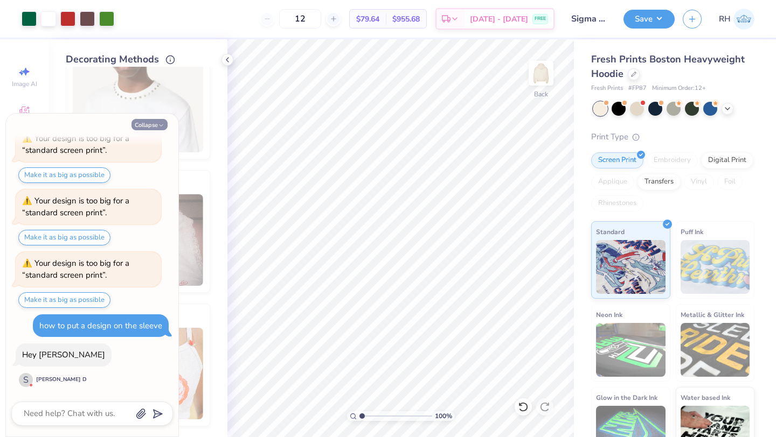
click at [156, 127] on button "Collapse" at bounding box center [149, 124] width 36 height 11
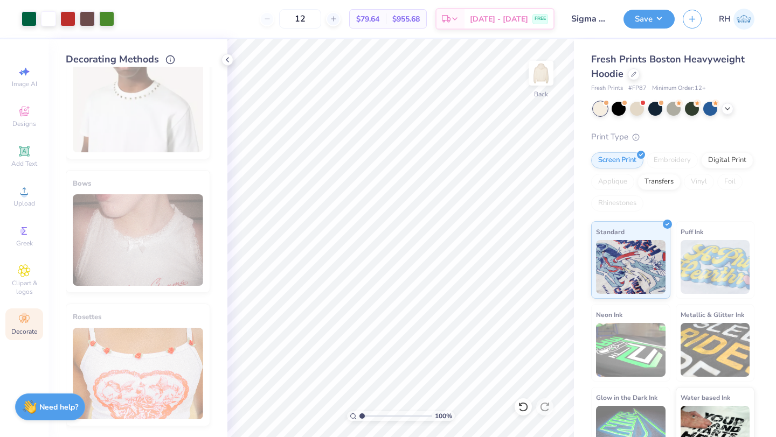
click at [56, 411] on strong "Need help?" at bounding box center [58, 407] width 39 height 10
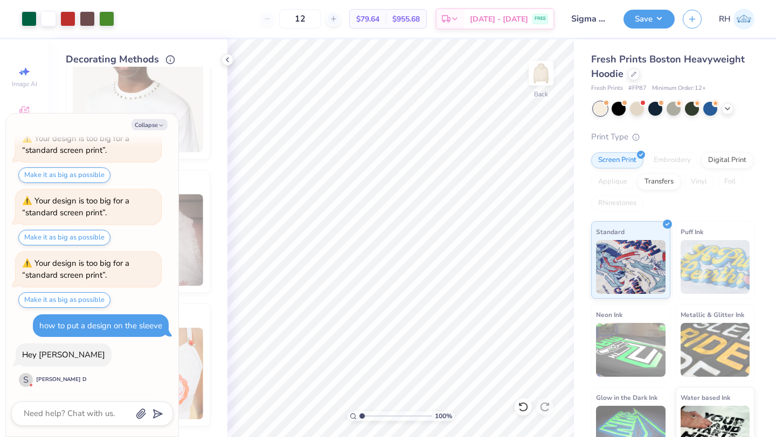
scroll to position [235, 0]
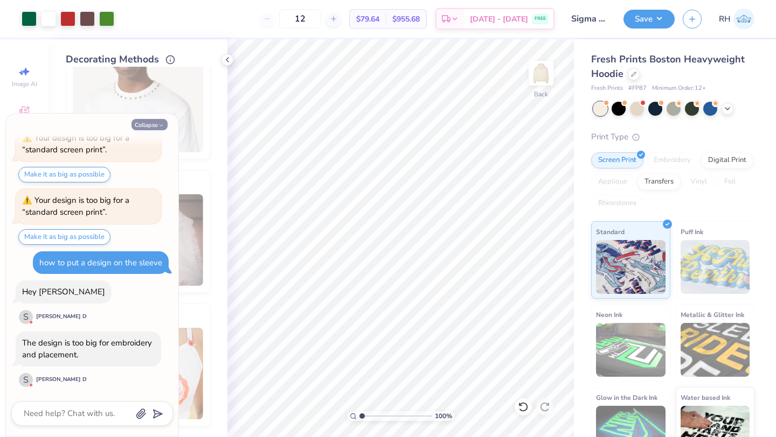
click at [150, 124] on button "Collapse" at bounding box center [149, 124] width 36 height 11
type textarea "x"
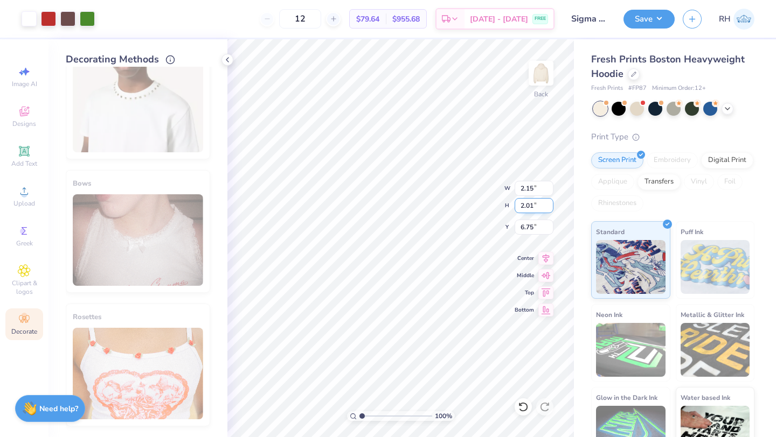
click at [482, 194] on div "100 % Back W 2.15 2.15 " H 2.01 2.01 " Y 6.75 6.75 " Center Middle Top Bottom" at bounding box center [400, 238] width 346 height 398
type input "1.68"
type input "1.57"
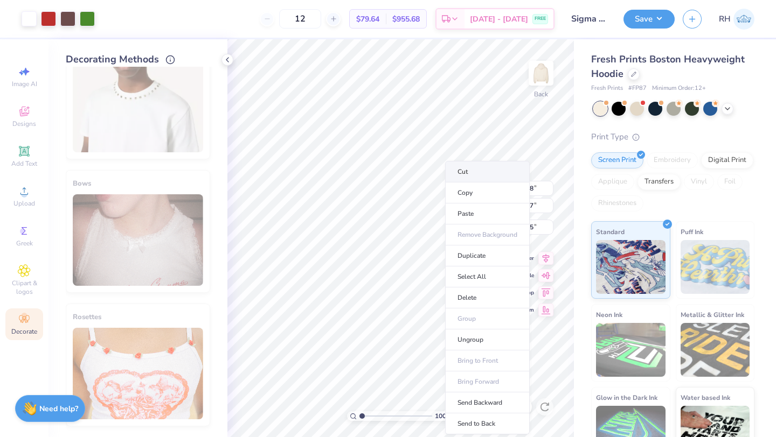
click at [453, 176] on li "Cut" at bounding box center [487, 172] width 85 height 22
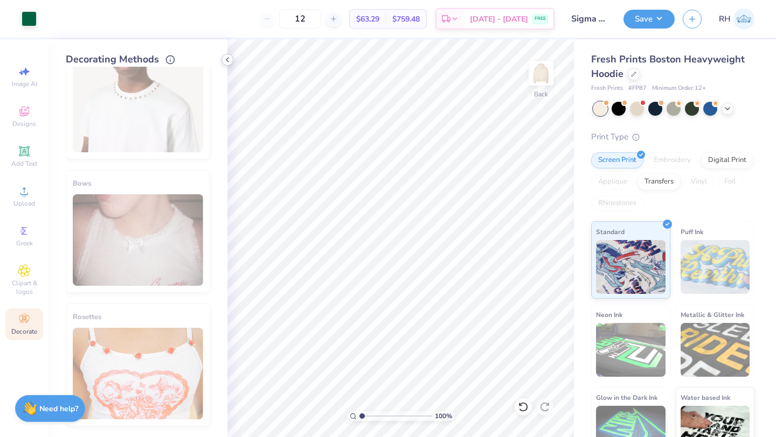
click at [226, 58] on icon at bounding box center [227, 59] width 9 height 9
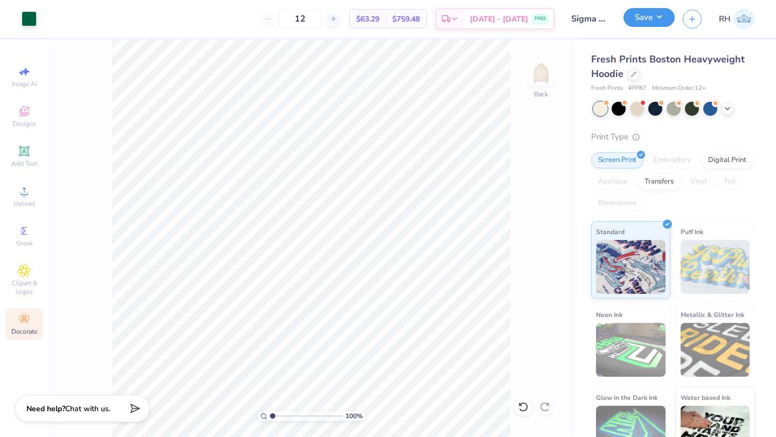
click at [635, 14] on button "Save" at bounding box center [648, 17] width 51 height 19
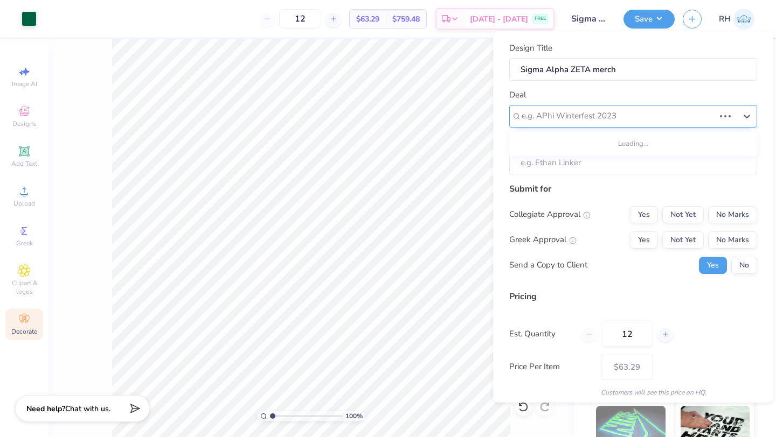
click at [571, 117] on div at bounding box center [617, 116] width 193 height 15
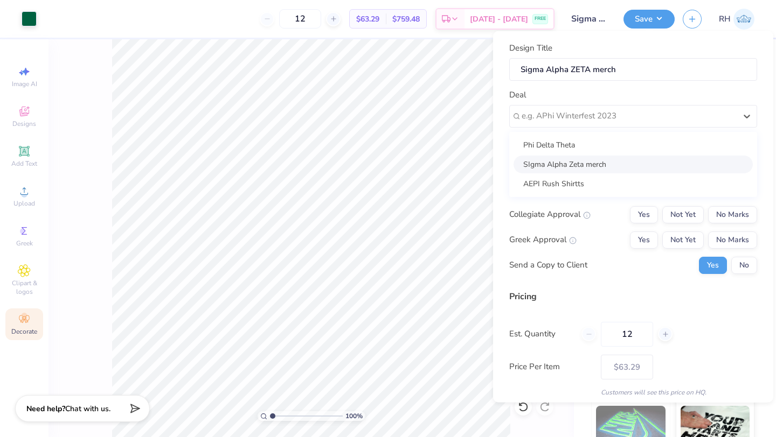
click at [571, 163] on div "SIgma Alpha Zeta merch" at bounding box center [632, 164] width 239 height 18
type input "Gizell Lopez"
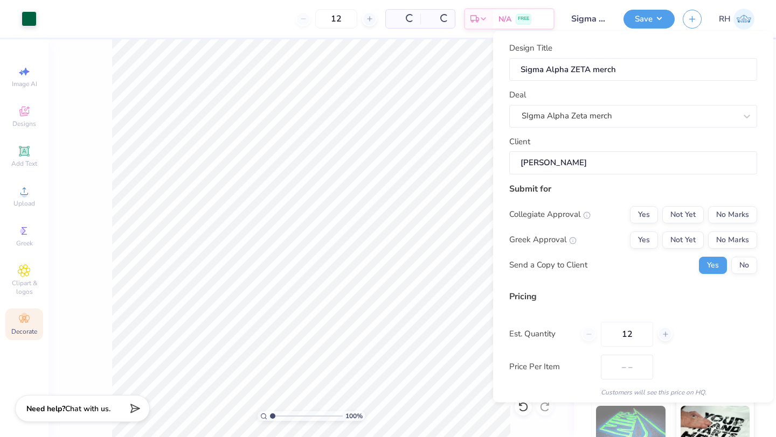
type input "$63.29"
click at [678, 220] on button "Not Yet" at bounding box center [682, 214] width 41 height 17
click at [679, 237] on button "Not Yet" at bounding box center [682, 239] width 41 height 17
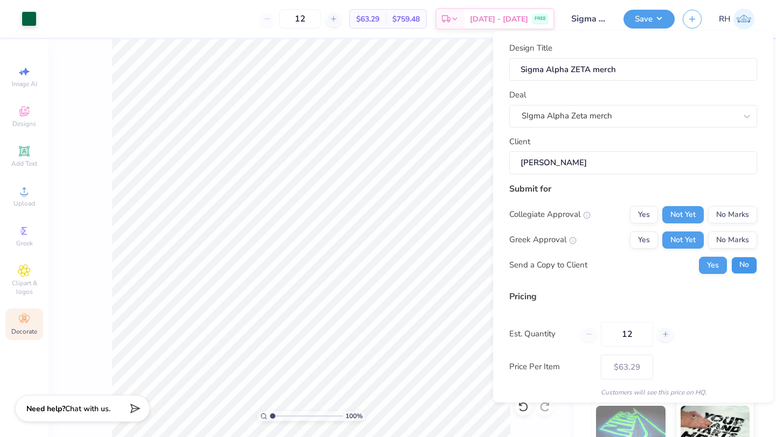
click at [741, 267] on button "No" at bounding box center [744, 264] width 26 height 17
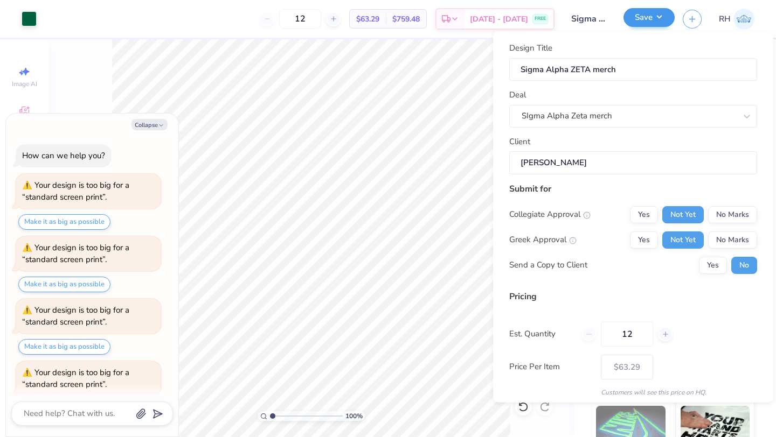
scroll to position [298, 0]
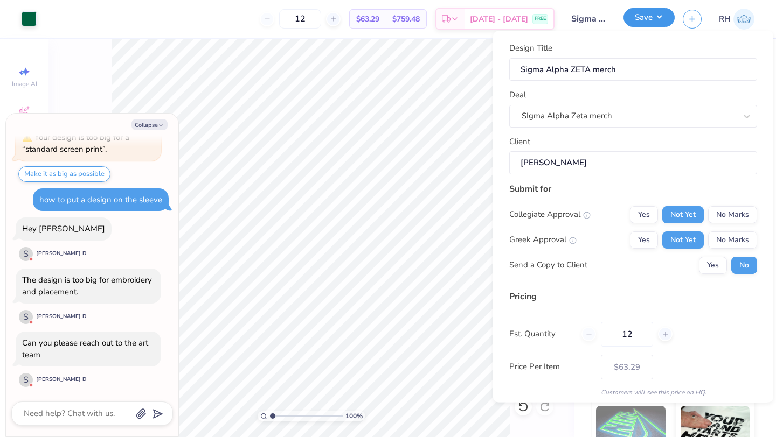
click at [648, 22] on button "Save" at bounding box center [648, 17] width 51 height 19
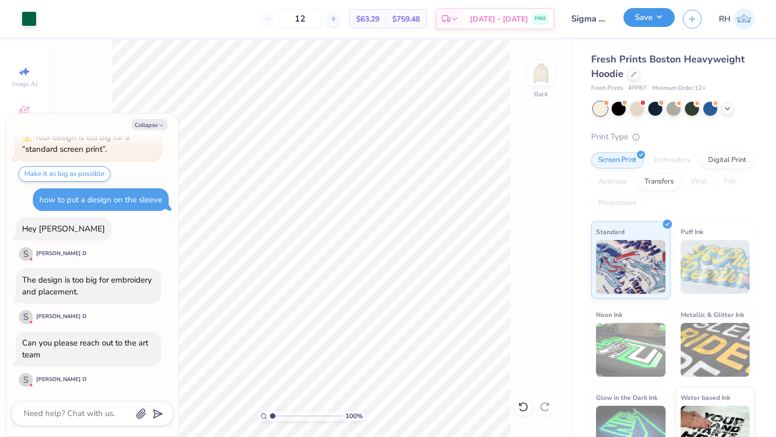
click at [647, 19] on button "Save" at bounding box center [648, 17] width 51 height 19
type textarea "x"
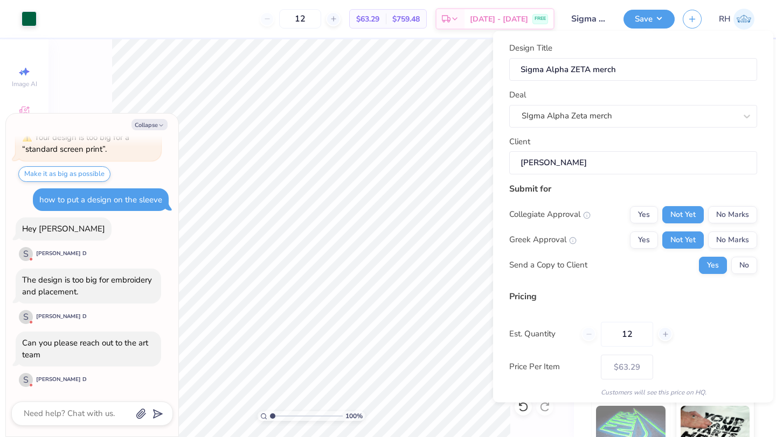
scroll to position [39, 0]
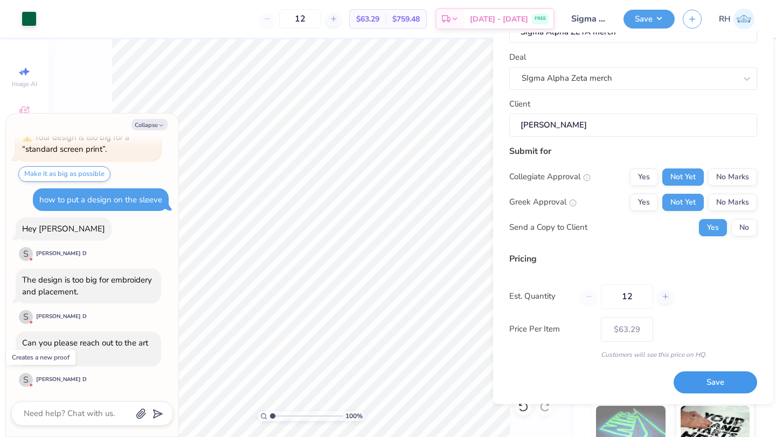
click at [698, 378] on button "Save" at bounding box center [714, 383] width 83 height 22
type input "$63.29"
type textarea "x"
type input "– –"
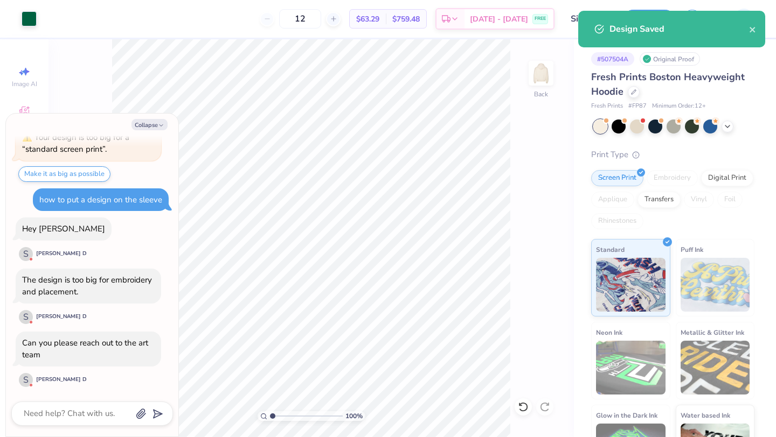
click at [538, 128] on div "100 % Back" at bounding box center [310, 238] width 525 height 398
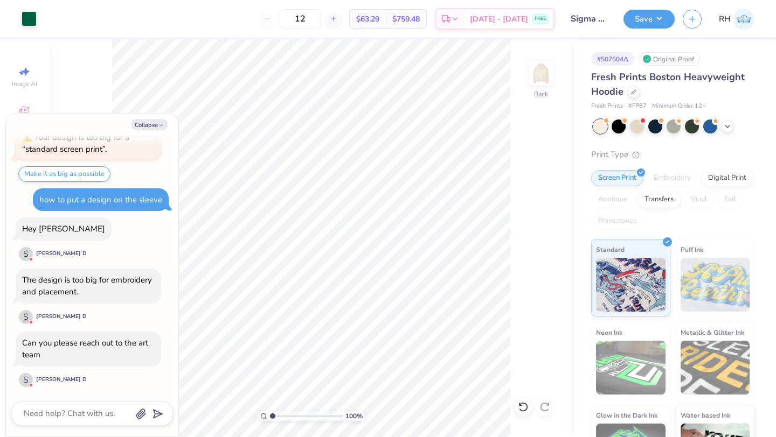
type textarea "x"
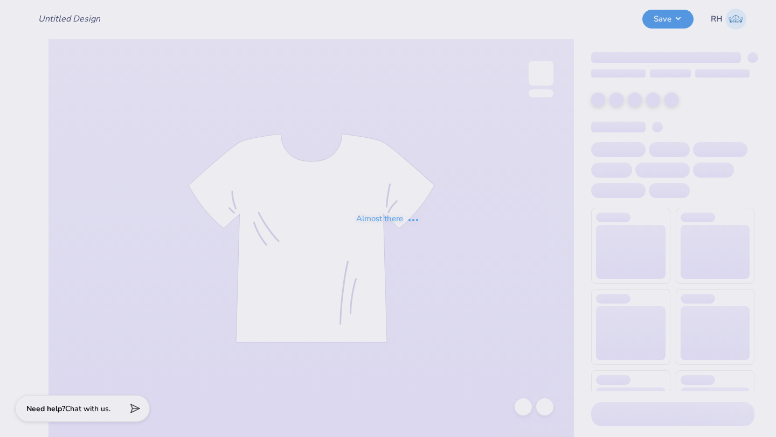
type input "Sigma Alpha ZETA merch"
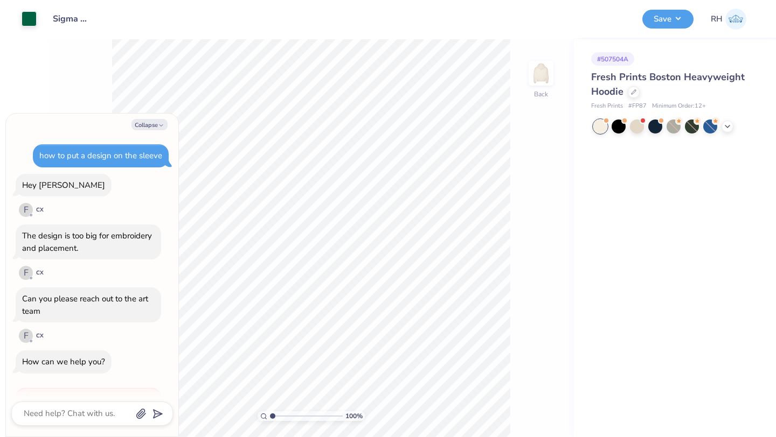
scroll to position [112, 0]
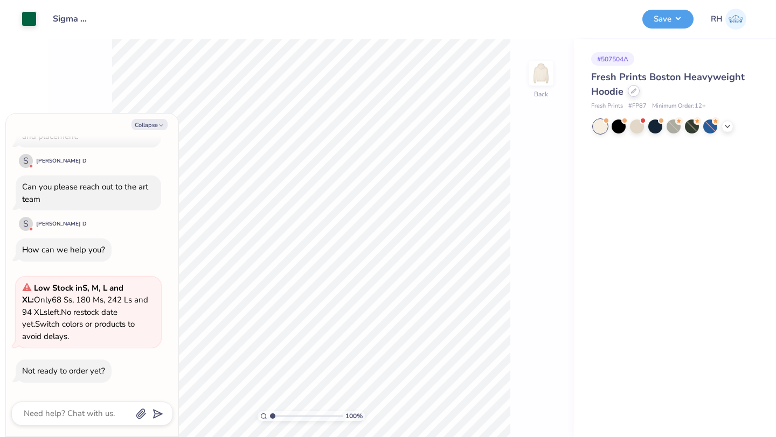
click at [634, 97] on div "Fresh Prints Boston Heavyweight Hoodie" at bounding box center [672, 84] width 163 height 29
click at [635, 92] on icon at bounding box center [633, 90] width 5 height 5
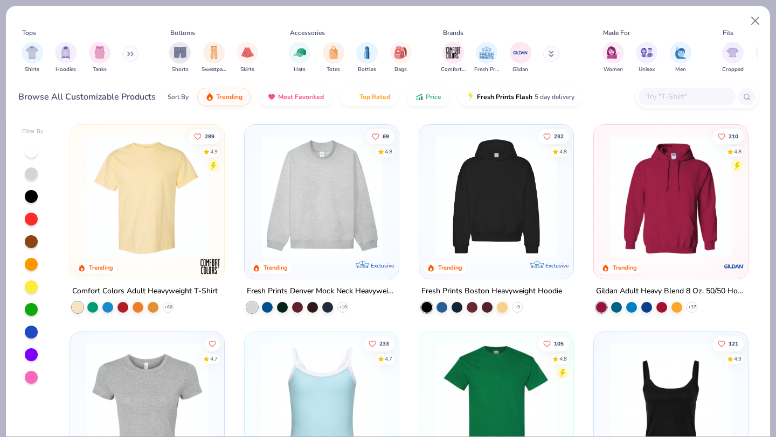
click at [121, 50] on div "Shirts Hoodies Tanks" at bounding box center [80, 58] width 124 height 40
click at [125, 50] on div "Shirts Hoodies Tanks" at bounding box center [80, 58] width 124 height 40
click at [177, 61] on div "filter for Shorts" at bounding box center [180, 52] width 22 height 22
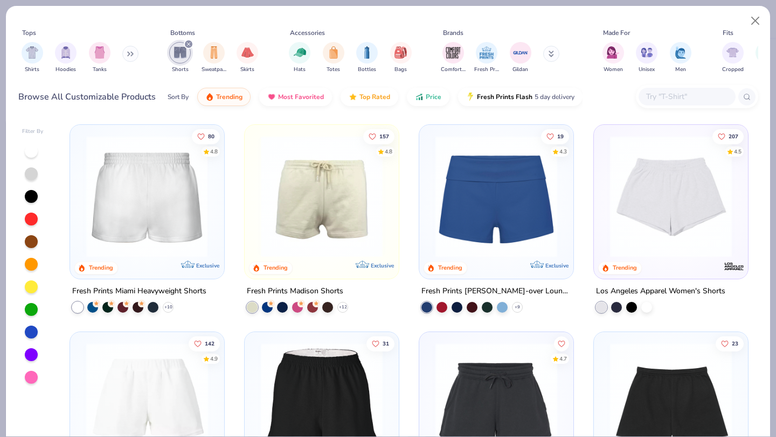
click at [121, 215] on img at bounding box center [147, 197] width 132 height 122
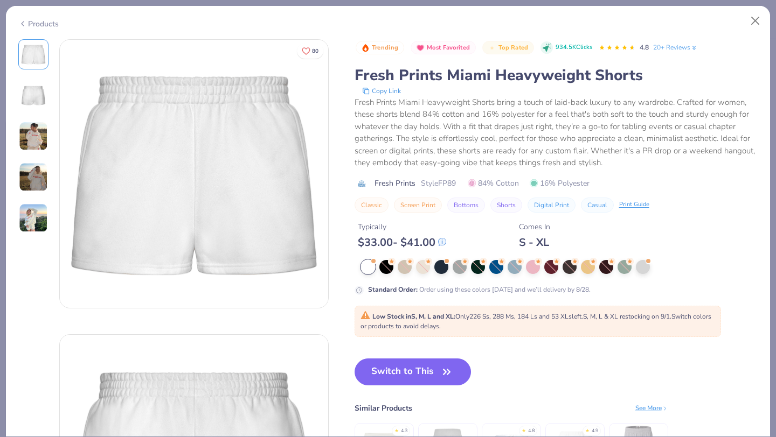
click at [26, 20] on icon at bounding box center [22, 23] width 9 height 13
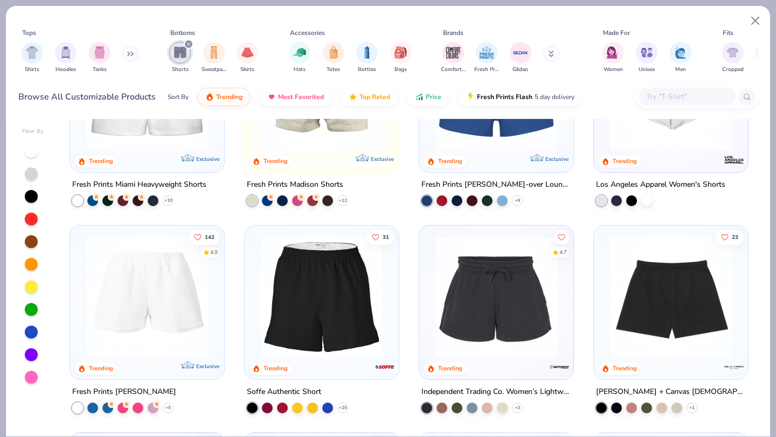
scroll to position [114, 0]
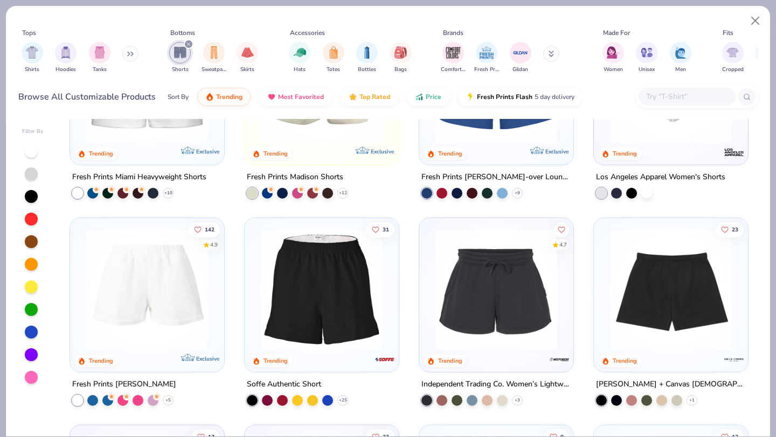
click at [168, 282] on img at bounding box center [147, 290] width 132 height 122
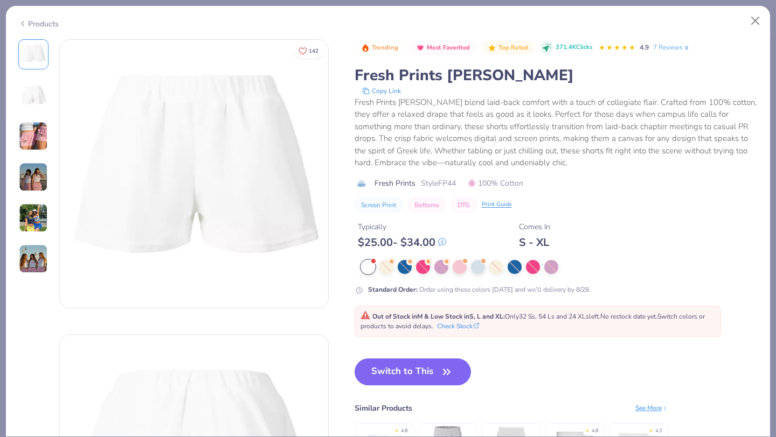
click at [43, 19] on div "Products" at bounding box center [38, 23] width 40 height 11
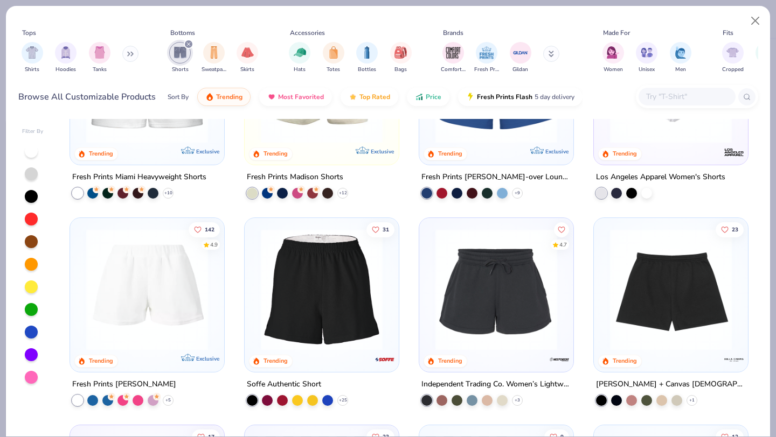
click at [138, 148] on div at bounding box center [146, 85] width 143 height 138
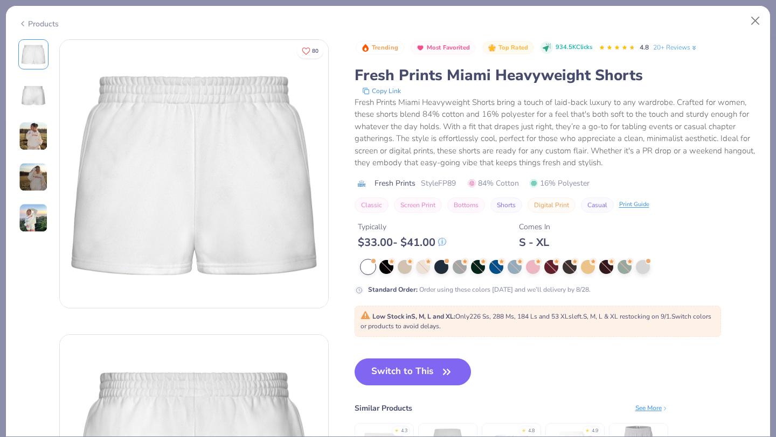
click at [41, 24] on div "Products" at bounding box center [38, 23] width 40 height 11
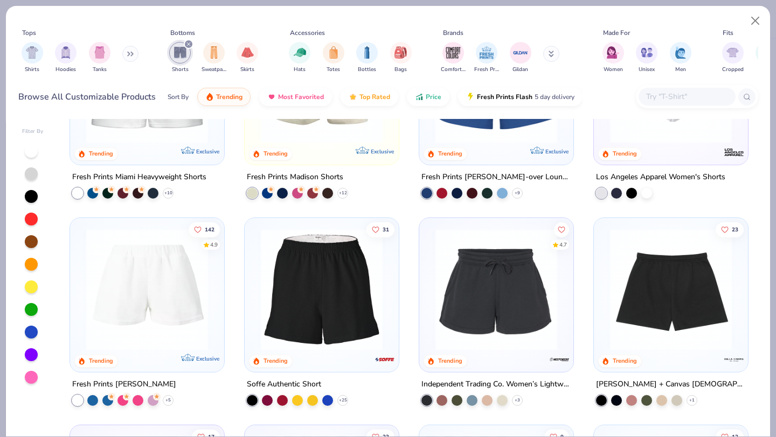
click at [122, 288] on img at bounding box center [147, 290] width 132 height 122
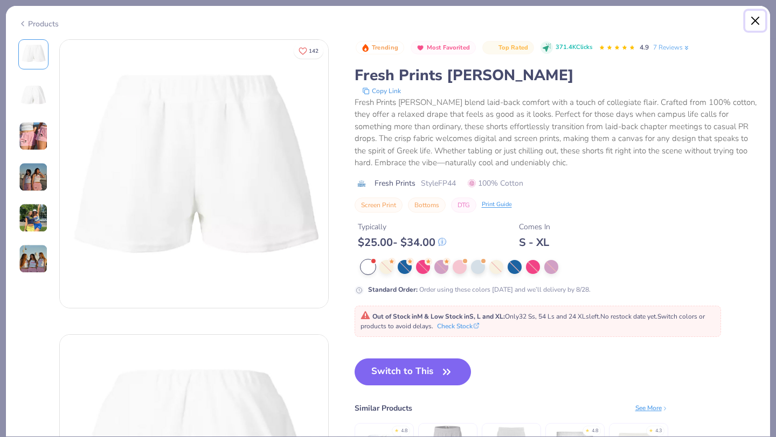
click at [750, 23] on button "Close" at bounding box center [755, 21] width 20 height 20
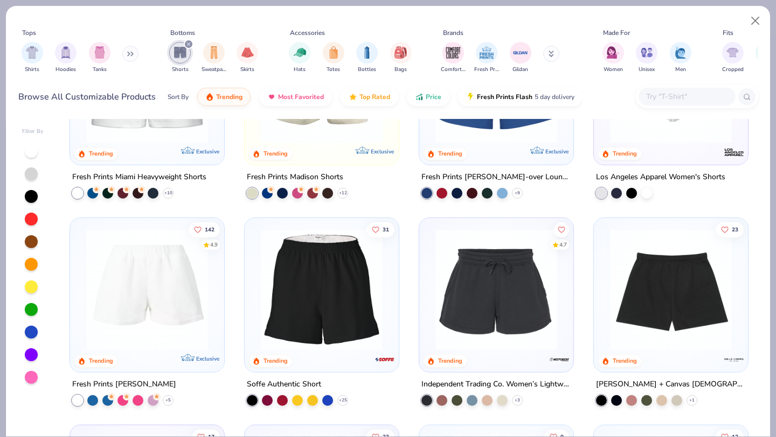
click at [194, 144] on div at bounding box center [146, 85] width 143 height 138
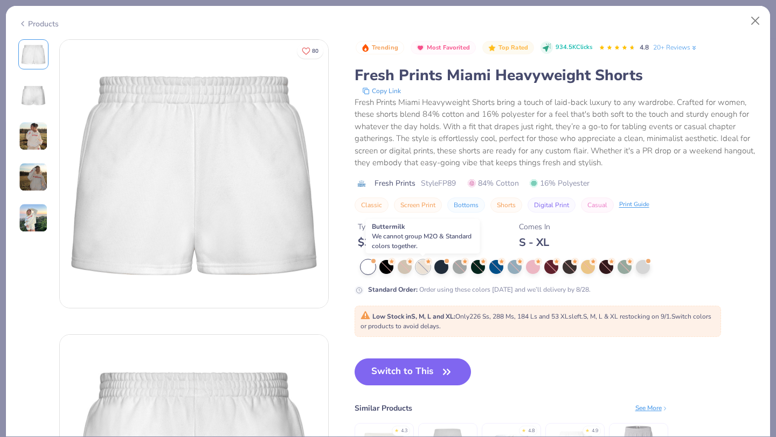
click at [420, 264] on div at bounding box center [423, 267] width 14 height 14
click at [755, 24] on button "Close" at bounding box center [755, 21] width 20 height 20
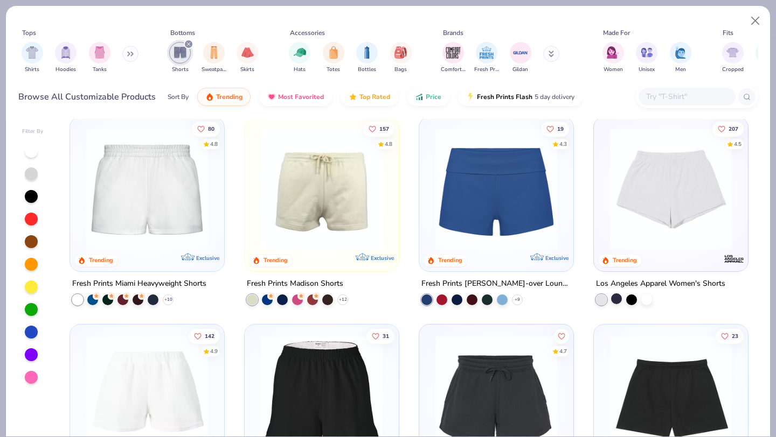
scroll to position [8, 0]
click at [359, 203] on img at bounding box center [321, 189] width 132 height 122
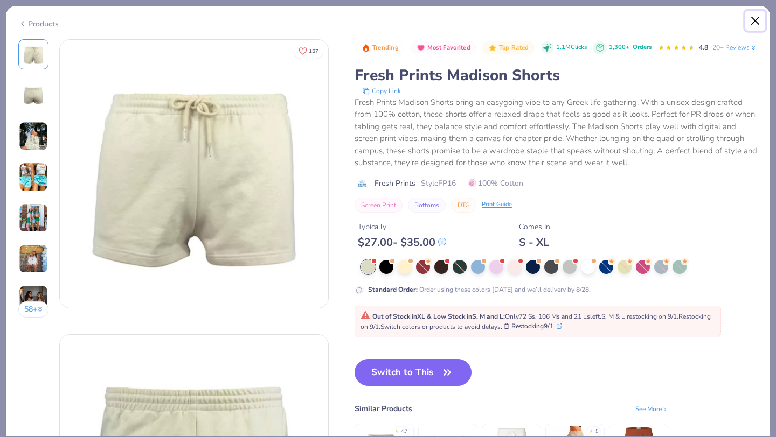
click at [757, 16] on button "Close" at bounding box center [755, 21] width 20 height 20
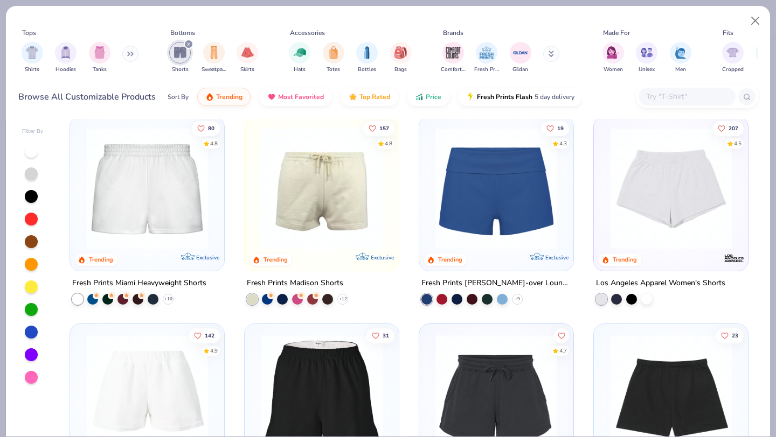
scroll to position [9, 0]
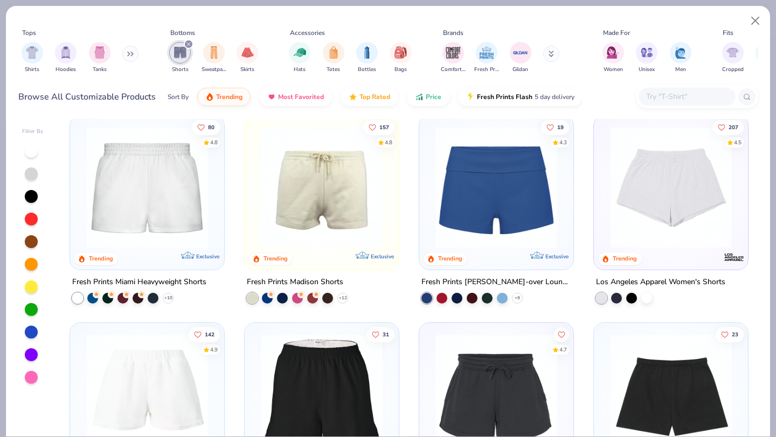
click at [640, 210] on img at bounding box center [670, 188] width 132 height 122
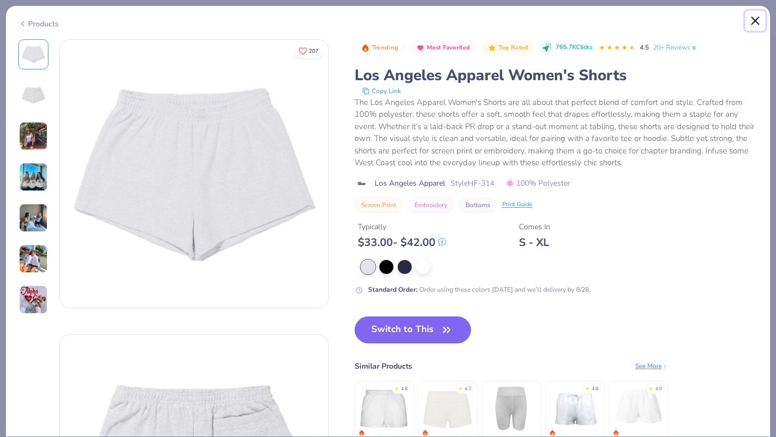
click at [751, 18] on button "Close" at bounding box center [755, 21] width 20 height 20
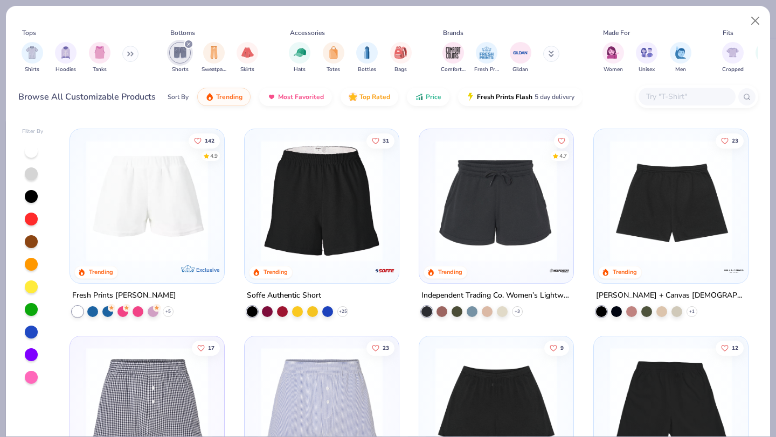
scroll to position [206, 0]
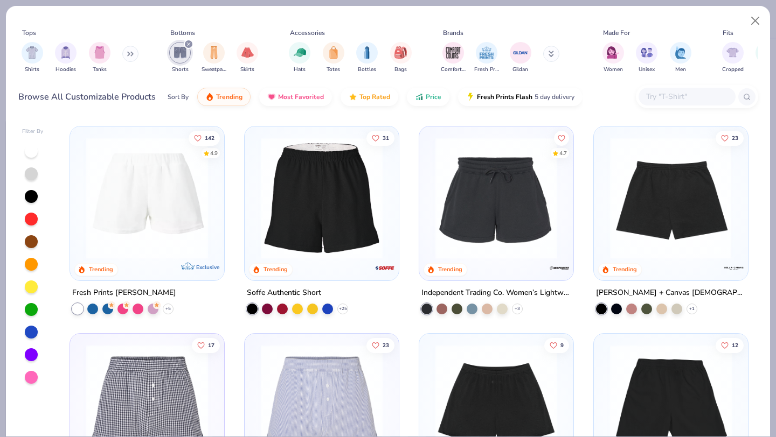
click at [660, 252] on img at bounding box center [670, 198] width 132 height 122
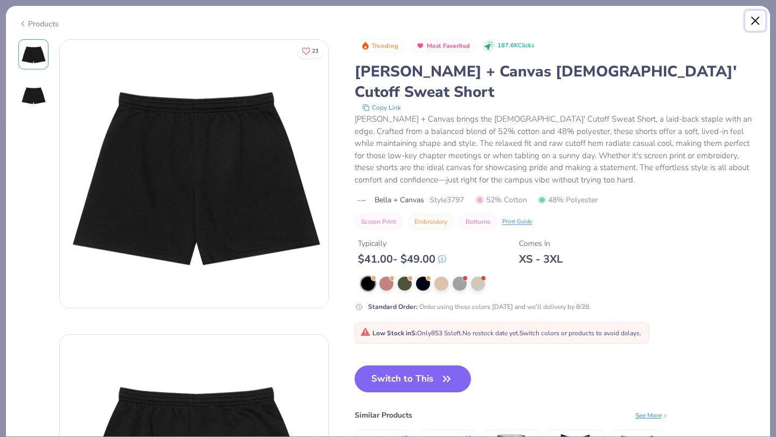
click at [759, 17] on button "Close" at bounding box center [755, 21] width 20 height 20
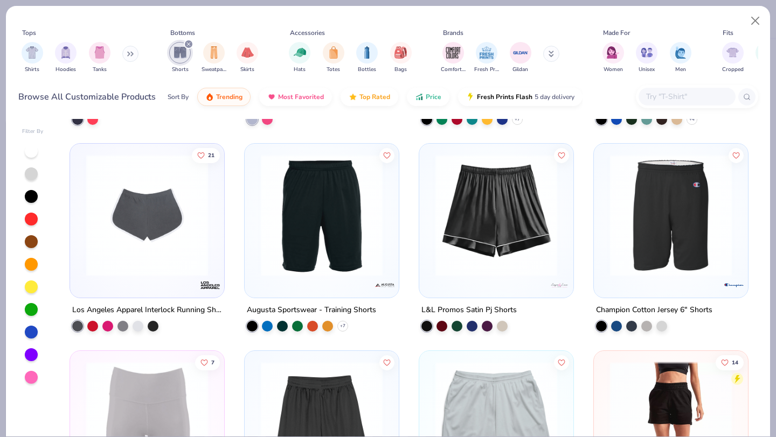
scroll to position [610, 0]
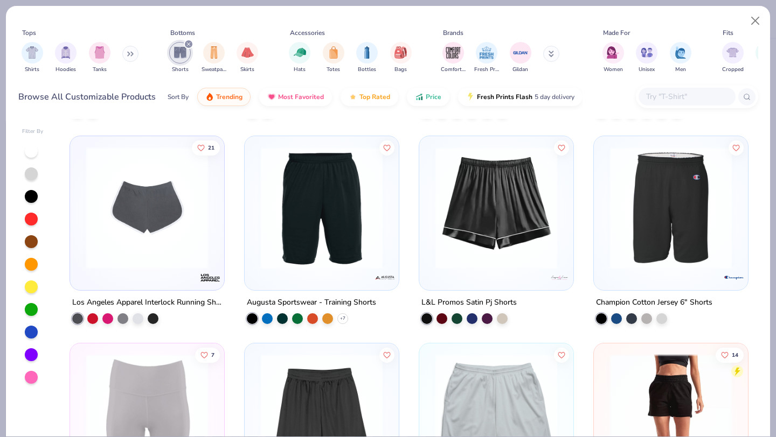
click at [174, 239] on img at bounding box center [147, 208] width 132 height 122
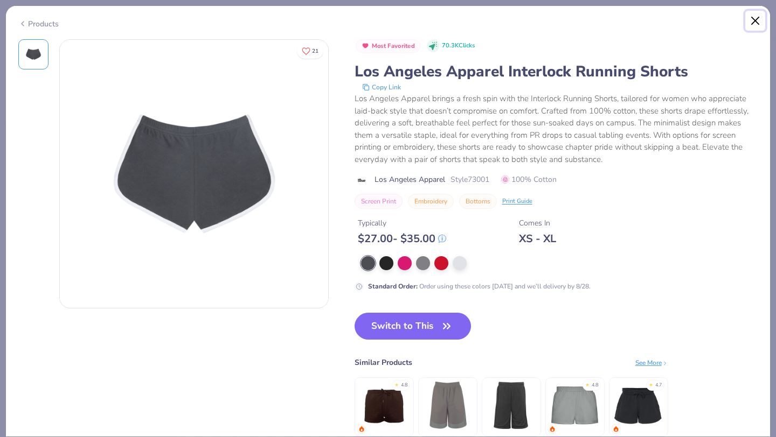
click at [754, 13] on button "Close" at bounding box center [755, 21] width 20 height 20
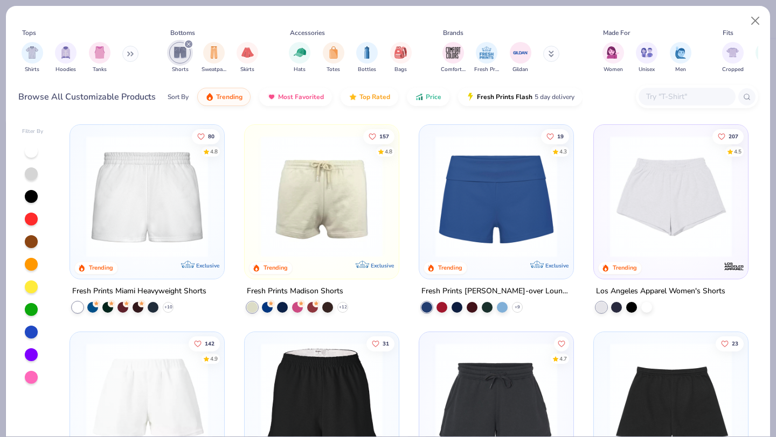
click at [424, 199] on div at bounding box center [495, 193] width 143 height 127
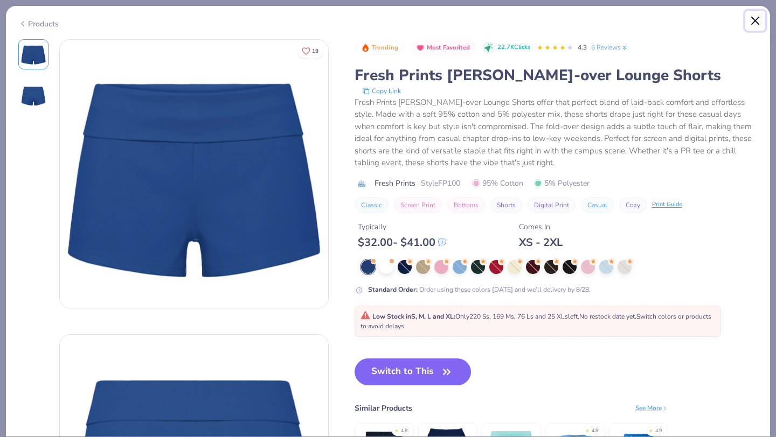
click at [764, 18] on button "Close" at bounding box center [755, 21] width 20 height 20
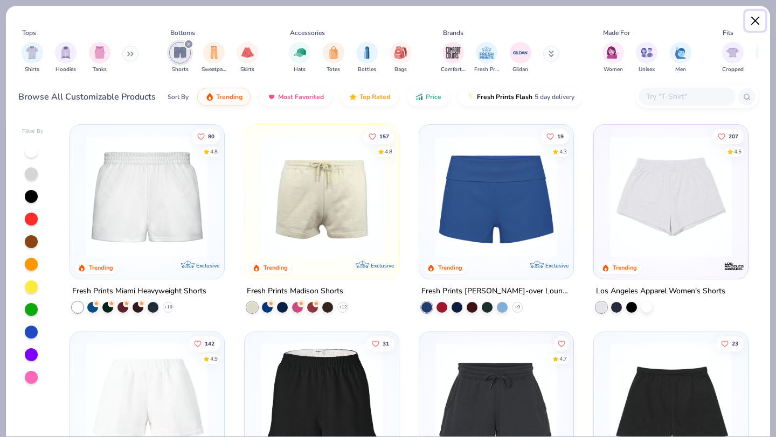
click at [759, 25] on button "Close" at bounding box center [755, 21] width 20 height 20
type textarea "x"
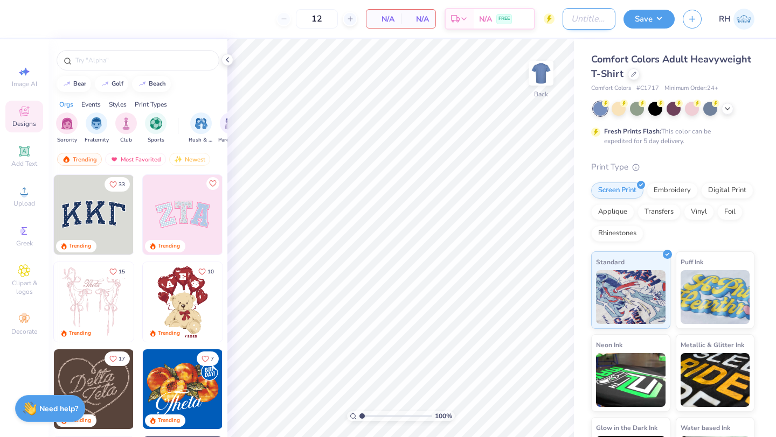
click at [582, 21] on input "Design Title" at bounding box center [588, 19] width 53 height 22
type input "Sigma Alpha ZETA merch"
click at [631, 78] on div at bounding box center [633, 73] width 12 height 12
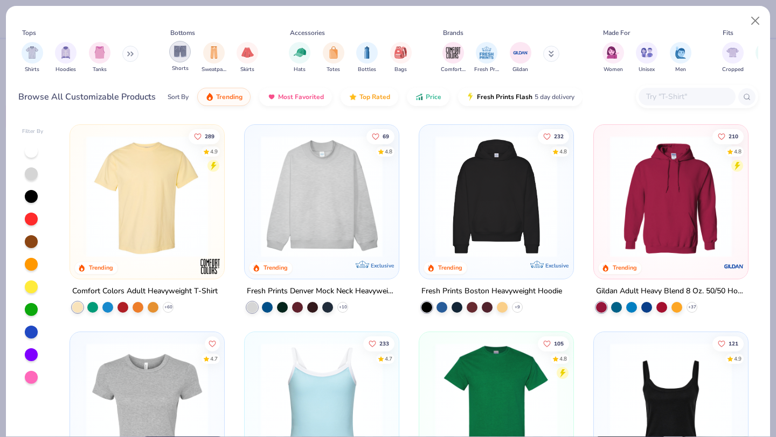
click at [183, 57] on img "filter for Shorts" at bounding box center [180, 51] width 12 height 12
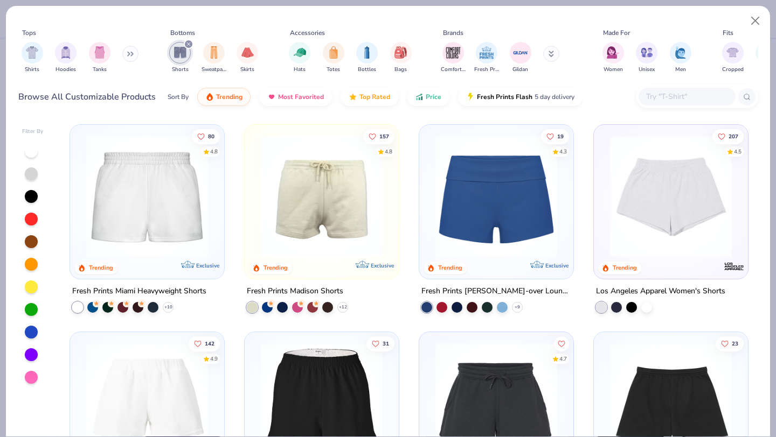
click at [168, 204] on img at bounding box center [147, 197] width 132 height 122
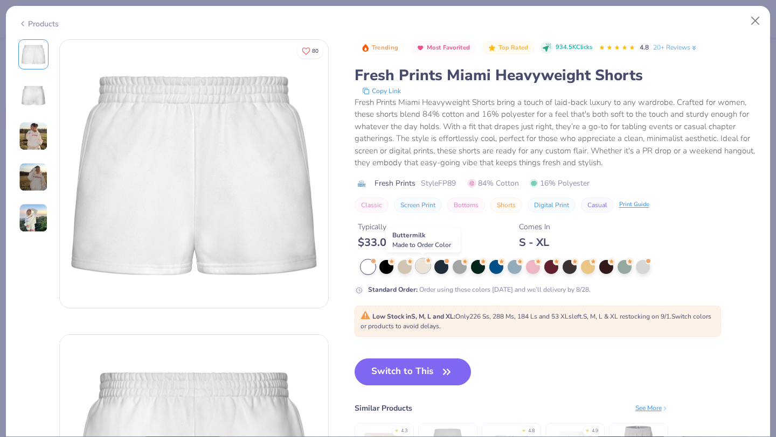
click at [422, 263] on div at bounding box center [423, 266] width 14 height 14
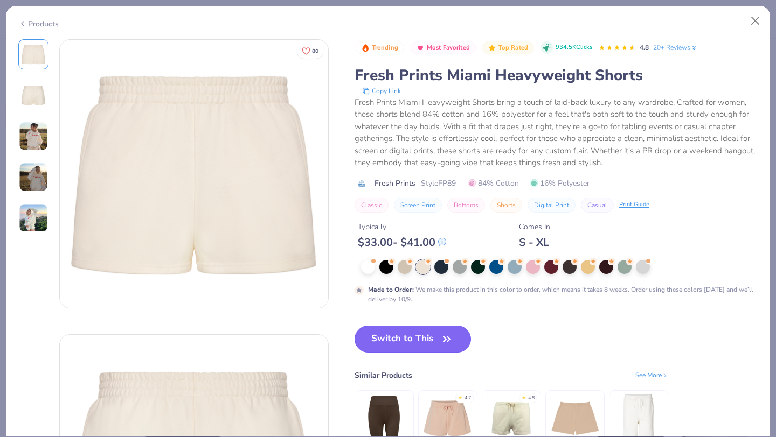
click at [411, 347] on button "Switch to This" at bounding box center [412, 339] width 117 height 27
type input "50"
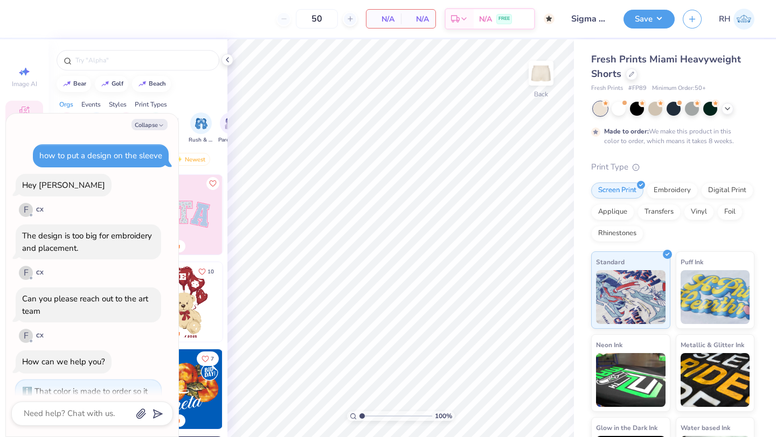
scroll to position [75, 0]
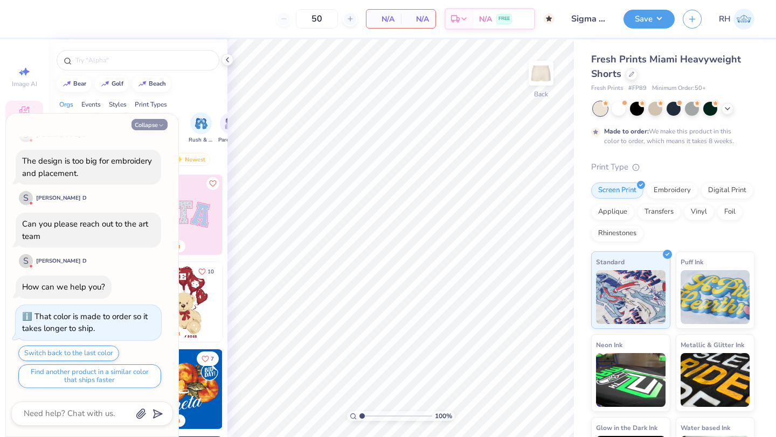
click at [151, 125] on button "Collapse" at bounding box center [149, 124] width 36 height 11
type textarea "x"
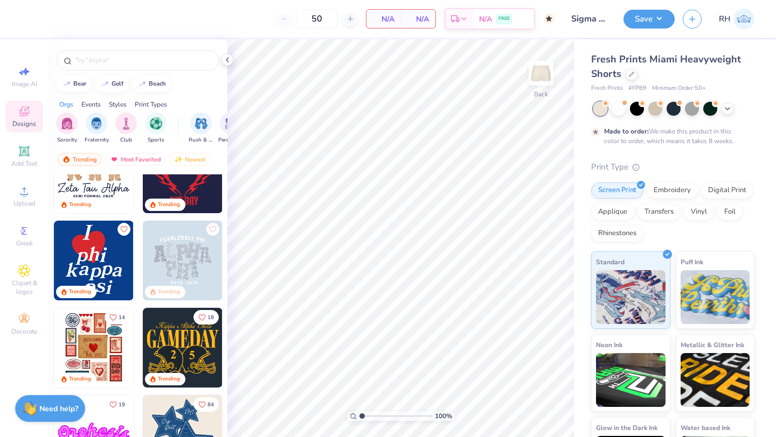
scroll to position [303, 0]
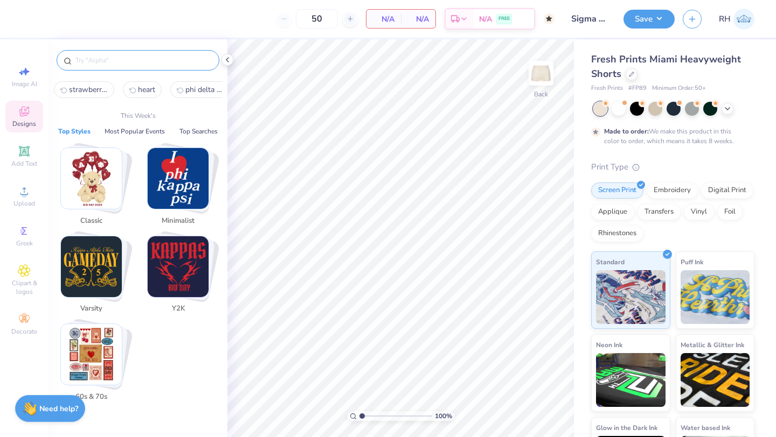
click at [154, 58] on input "text" at bounding box center [143, 60] width 138 height 11
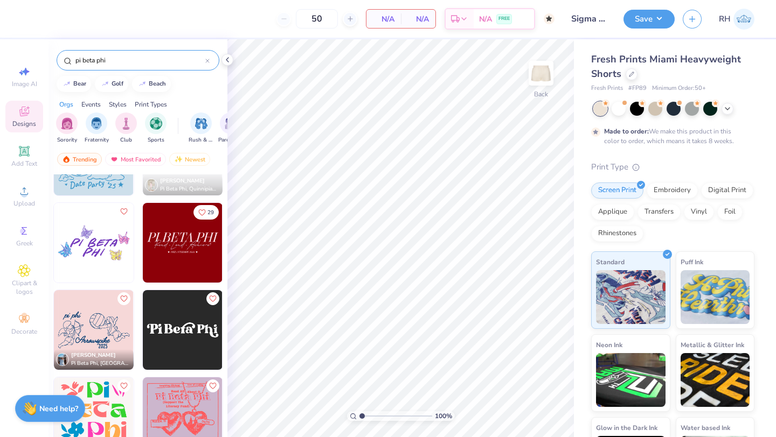
scroll to position [2506, 0]
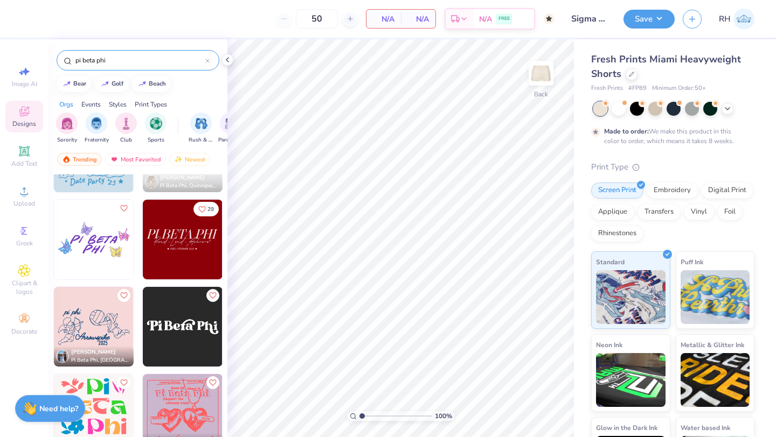
type input "pi beta phi"
click at [173, 238] on div at bounding box center [102, 240] width 239 height 80
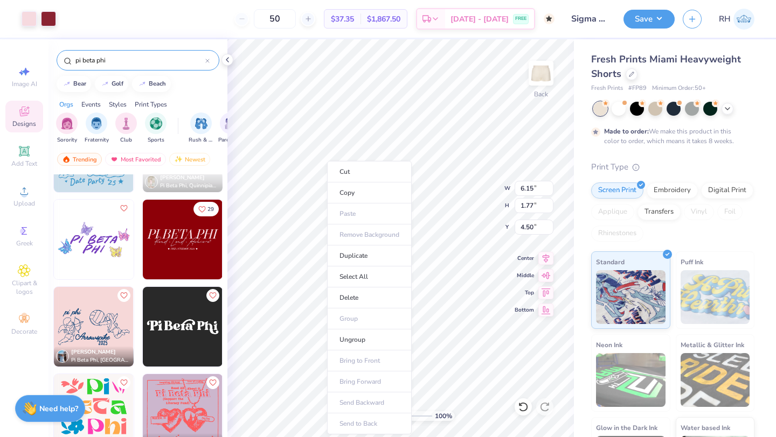
type input "4.50"
click at [343, 172] on li "Cut" at bounding box center [369, 172] width 85 height 22
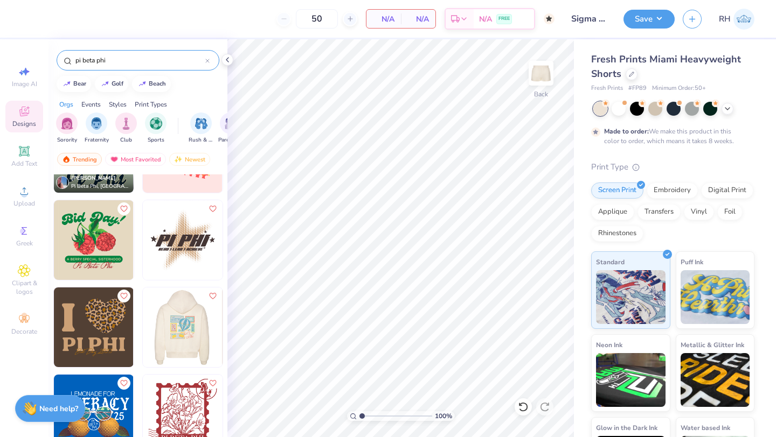
scroll to position [1024, 0]
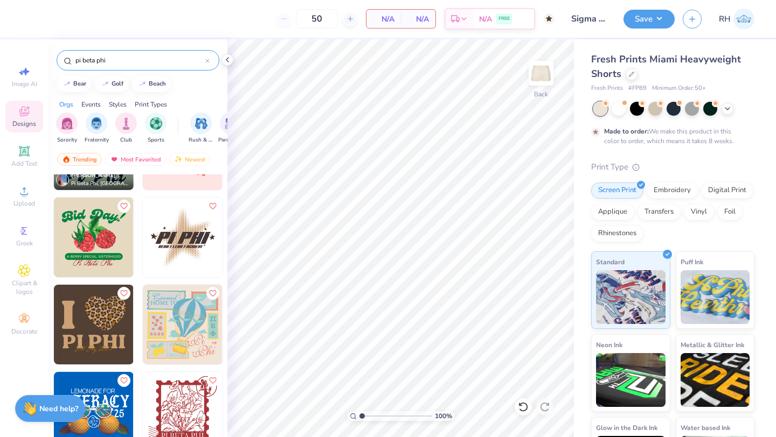
click at [177, 245] on img at bounding box center [183, 238] width 80 height 80
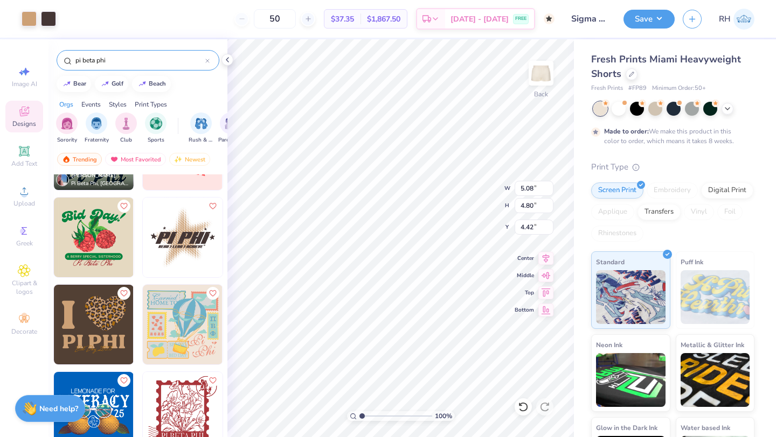
type input "4.42"
click at [27, 13] on div at bounding box center [29, 17] width 15 height 15
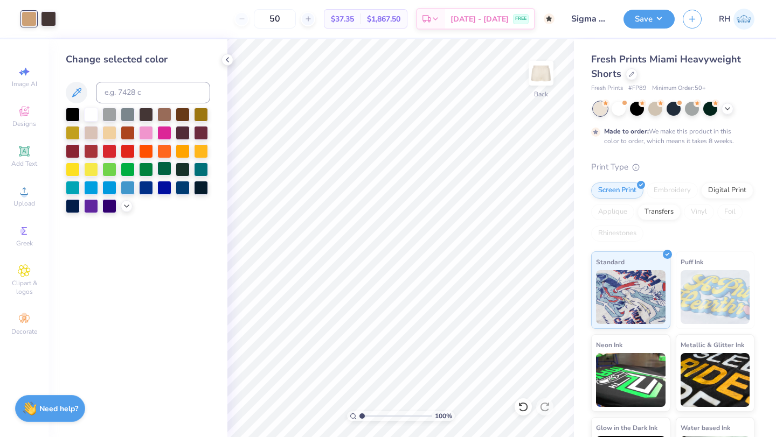
click at [163, 167] on div at bounding box center [164, 169] width 14 height 14
click at [542, 297] on div "100 % Back" at bounding box center [400, 238] width 346 height 398
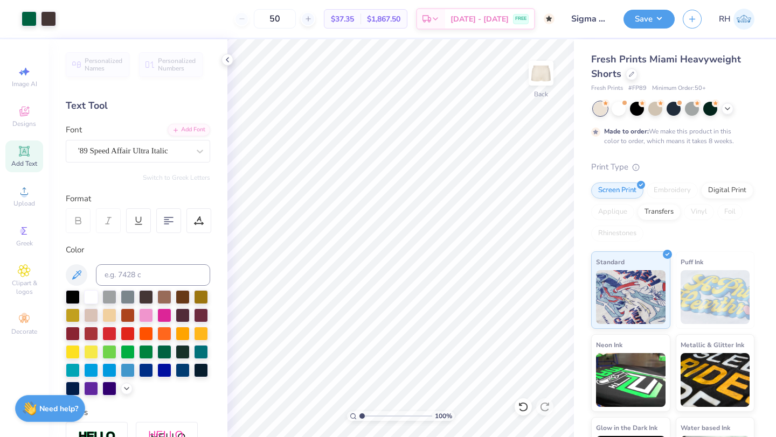
click at [548, 295] on div "100 % Back" at bounding box center [400, 238] width 346 height 398
click at [543, 292] on div "100 % Back" at bounding box center [400, 238] width 346 height 398
click at [532, 296] on div "Top" at bounding box center [533, 291] width 39 height 13
click at [518, 406] on icon at bounding box center [523, 407] width 11 height 11
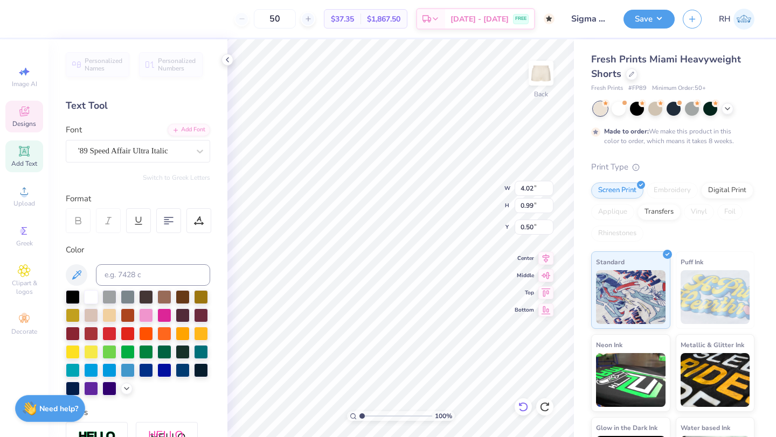
type input "6.39"
click at [524, 297] on div "Top" at bounding box center [533, 291] width 39 height 13
type input "4.71"
type input "4.80"
type input "4.42"
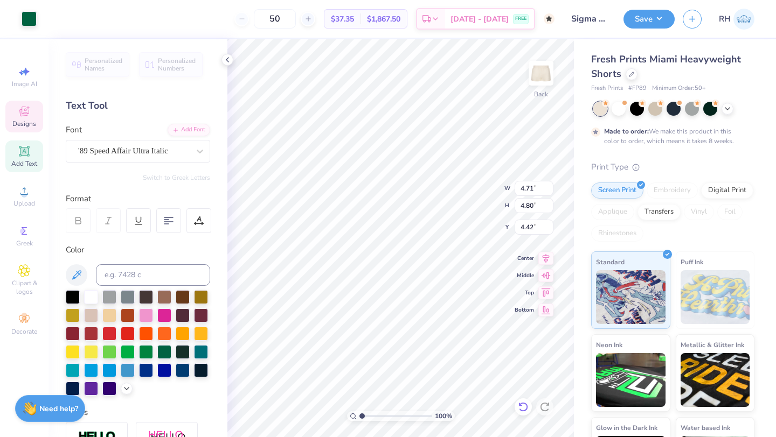
click at [526, 407] on icon at bounding box center [522, 407] width 9 height 10
type input "2.04"
type textarea "p"
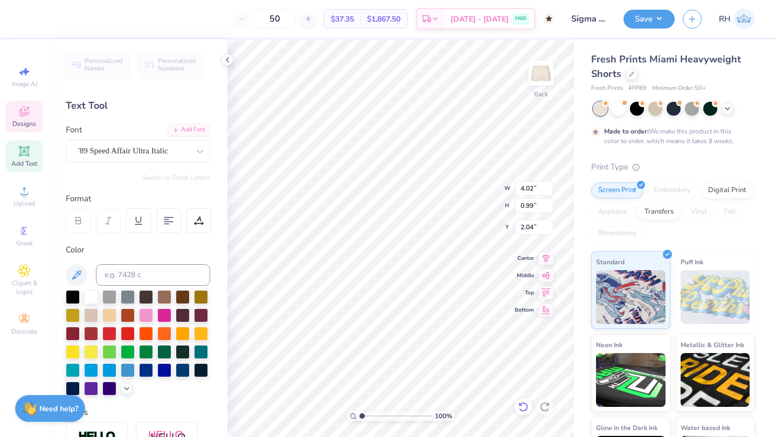
type textarea "Sigma Alpha Zeta"
type input "4.70"
type input "0.33"
type input "6.48"
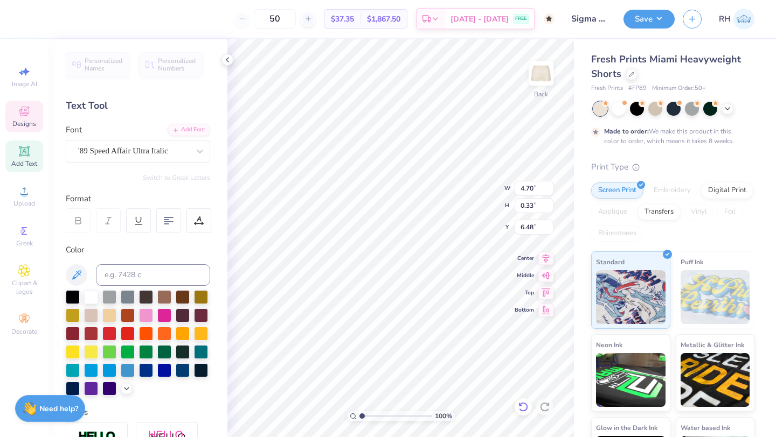
type input "3.50"
type input "0.22"
type input "7.44"
type input "7.19"
type input "7.50"
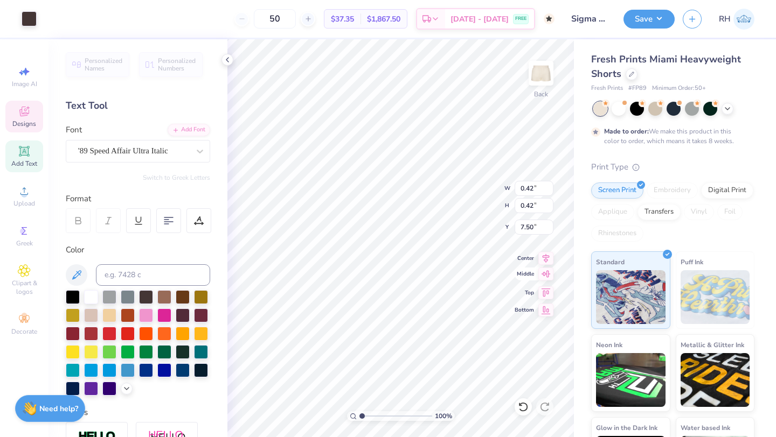
type input "4.71"
type input "4.80"
type input "4.42"
type input "4.70"
type input "0.33"
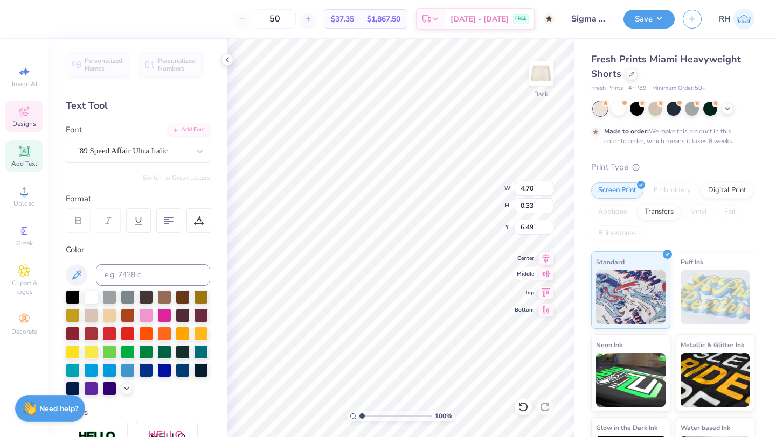
type input "6.65"
click at [50, 10] on div at bounding box center [48, 17] width 15 height 15
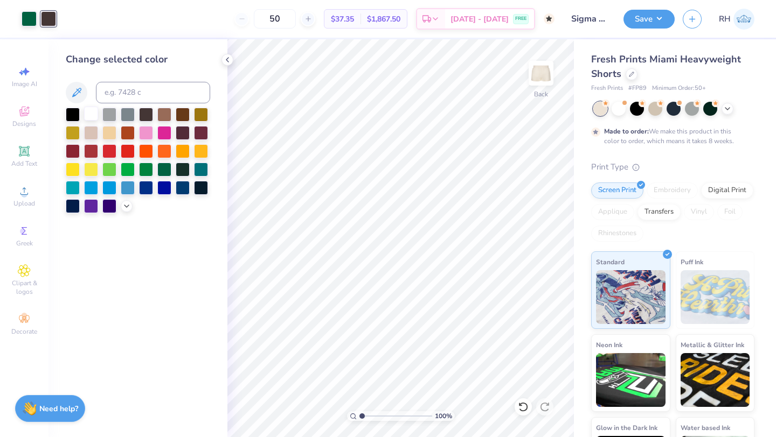
click at [90, 113] on div at bounding box center [91, 114] width 14 height 14
click at [70, 117] on div at bounding box center [73, 114] width 14 height 14
click at [131, 164] on div at bounding box center [128, 169] width 14 height 14
click at [186, 188] on div at bounding box center [183, 187] width 14 height 14
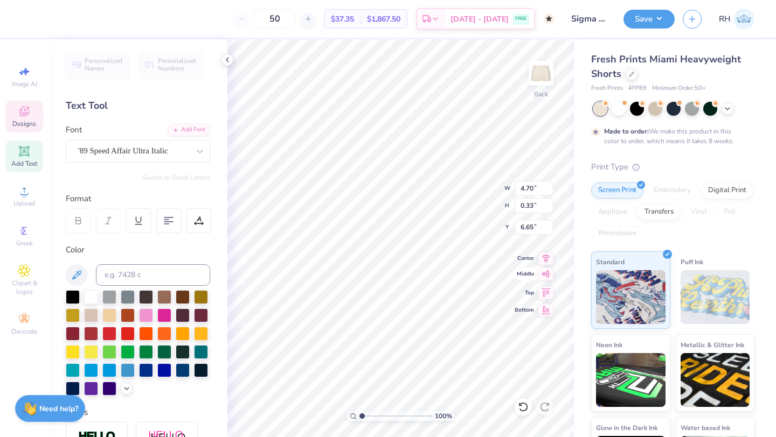
click at [544, 276] on icon at bounding box center [545, 274] width 15 height 13
click at [525, 407] on icon at bounding box center [523, 407] width 11 height 11
type input "6.65"
click at [547, 260] on icon at bounding box center [545, 256] width 15 height 13
type input "4.70"
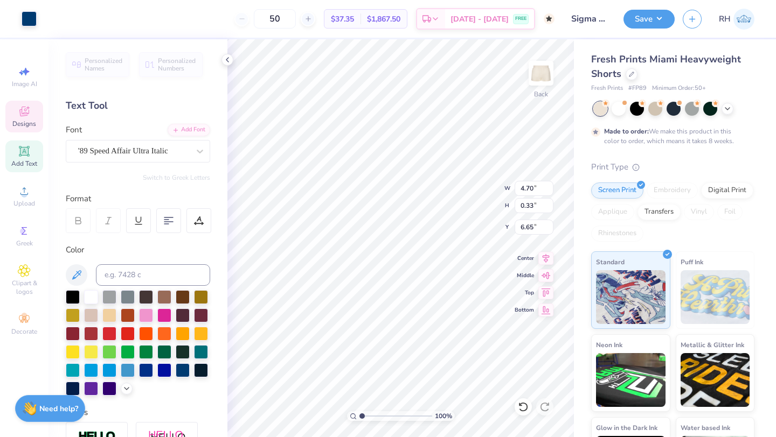
type input "0.33"
type input "6.65"
type input "4.71"
type input "4.80"
type input "4.42"
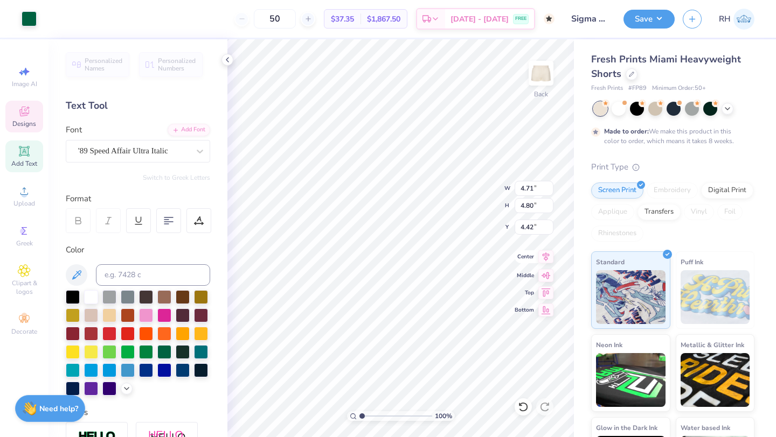
click at [550, 261] on icon at bounding box center [545, 256] width 15 height 13
type input "4.02"
click at [51, 16] on div at bounding box center [48, 17] width 15 height 15
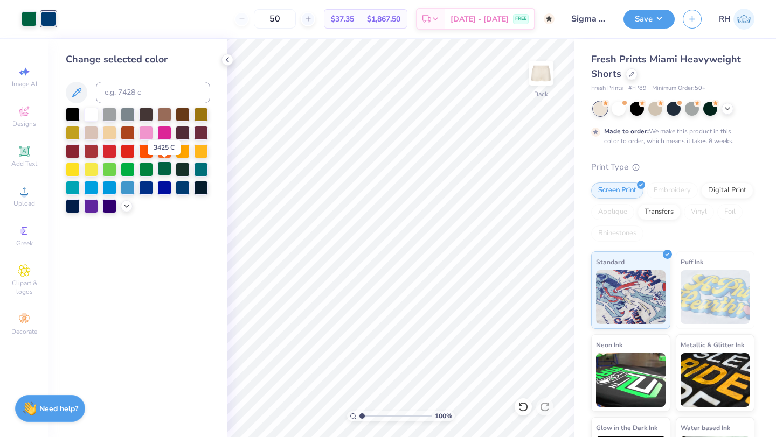
click at [161, 168] on div at bounding box center [164, 169] width 14 height 14
click at [182, 185] on div at bounding box center [183, 187] width 14 height 14
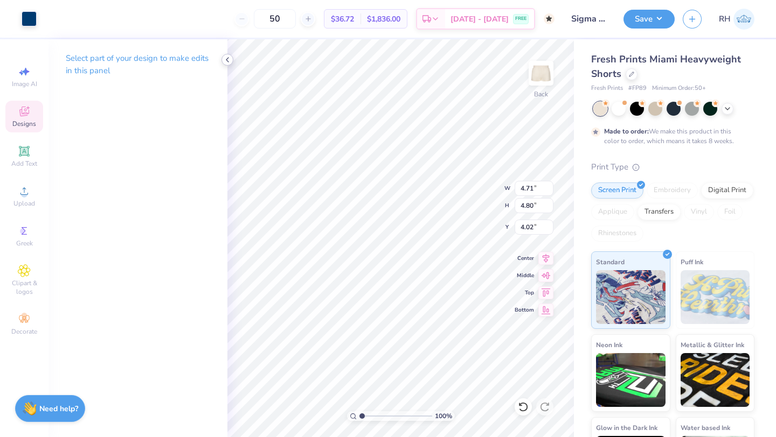
click at [230, 61] on icon at bounding box center [227, 59] width 9 height 9
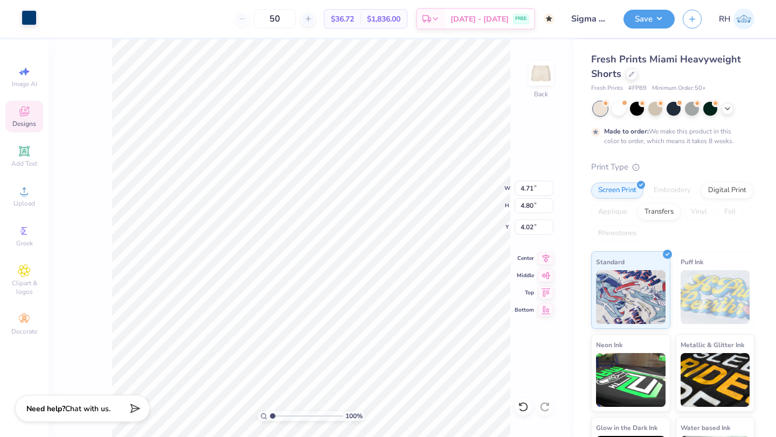
click at [25, 25] on div at bounding box center [29, 17] width 15 height 15
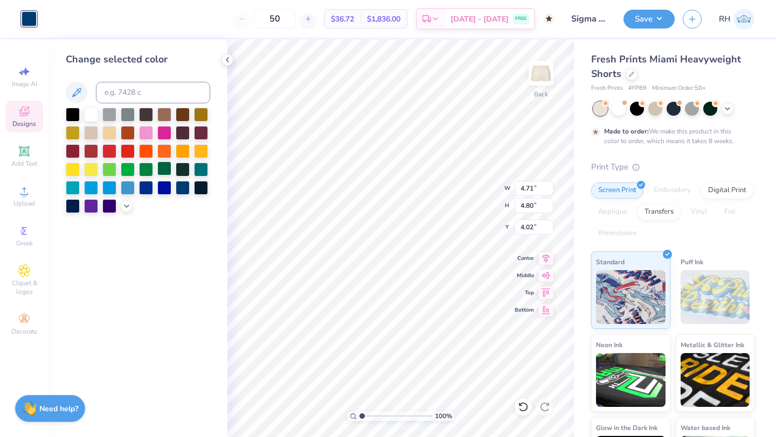
click at [165, 170] on div at bounding box center [164, 169] width 14 height 14
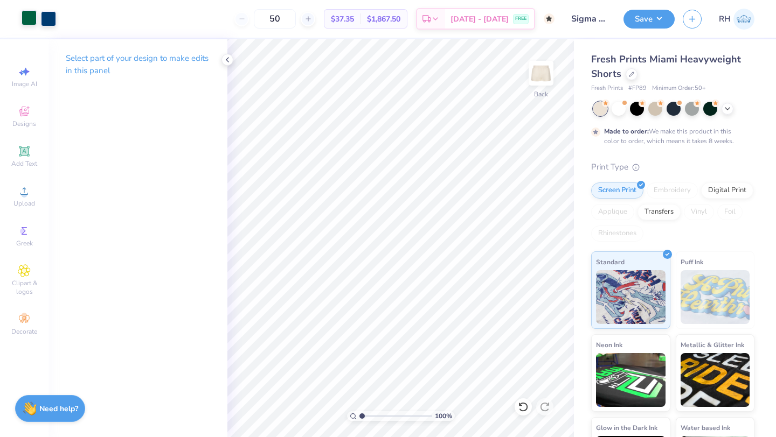
click at [25, 12] on div at bounding box center [29, 17] width 15 height 15
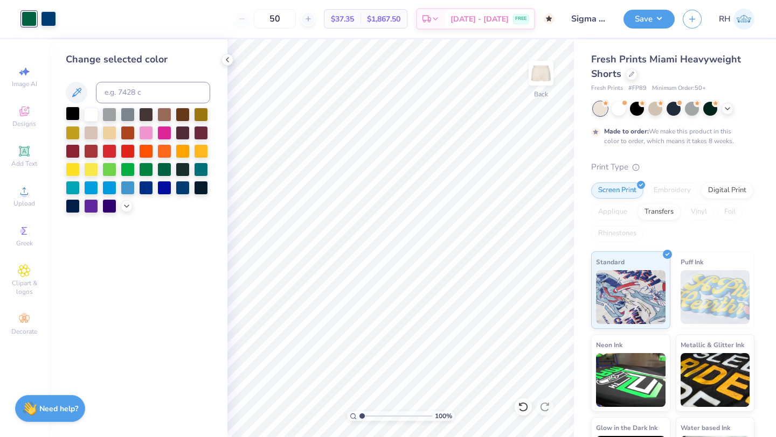
click at [68, 111] on div at bounding box center [73, 114] width 14 height 14
click at [93, 111] on div at bounding box center [91, 114] width 14 height 14
click at [151, 133] on div at bounding box center [146, 132] width 14 height 14
click at [126, 204] on icon at bounding box center [126, 205] width 9 height 9
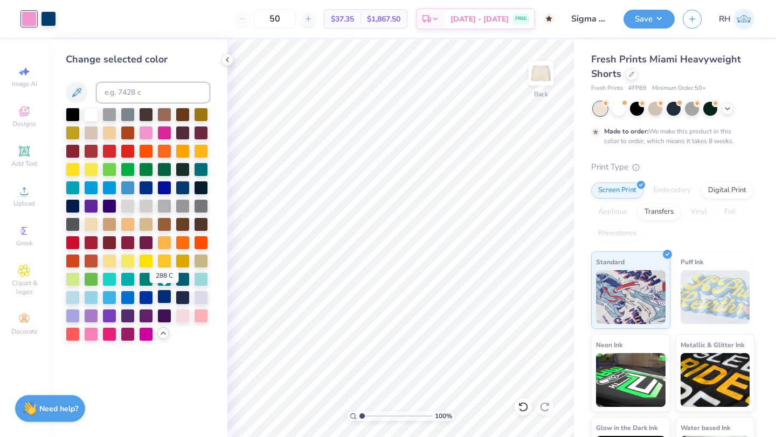
click at [161, 296] on div at bounding box center [164, 297] width 14 height 14
click at [48, 17] on div at bounding box center [48, 17] width 15 height 15
click at [163, 168] on div at bounding box center [164, 169] width 14 height 14
click at [29, 20] on div at bounding box center [29, 17] width 15 height 15
click at [108, 165] on div at bounding box center [109, 169] width 14 height 14
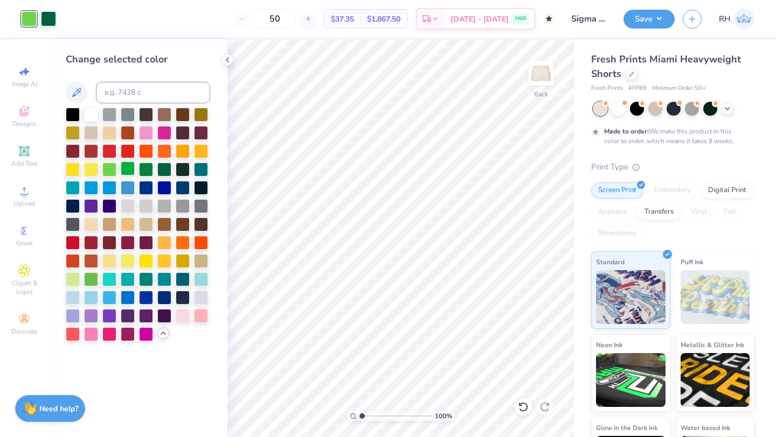
click at [132, 165] on div at bounding box center [128, 169] width 14 height 14
click at [145, 166] on div at bounding box center [146, 169] width 14 height 14
click at [296, 19] on input "50" at bounding box center [275, 18] width 42 height 19
type input "5"
type input "50"
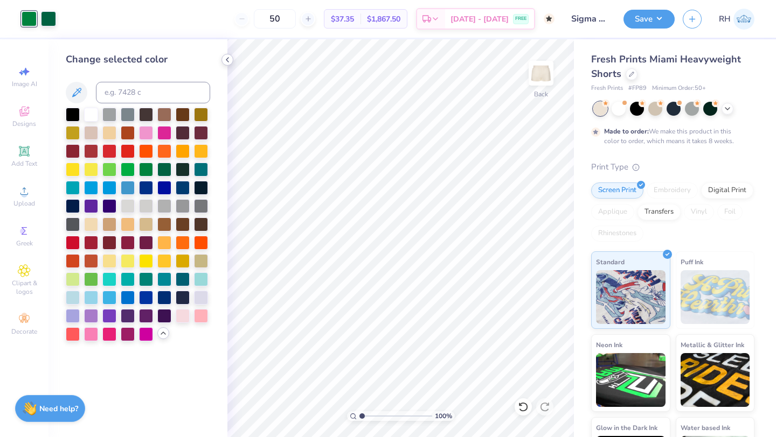
click at [226, 60] on icon at bounding box center [227, 59] width 9 height 9
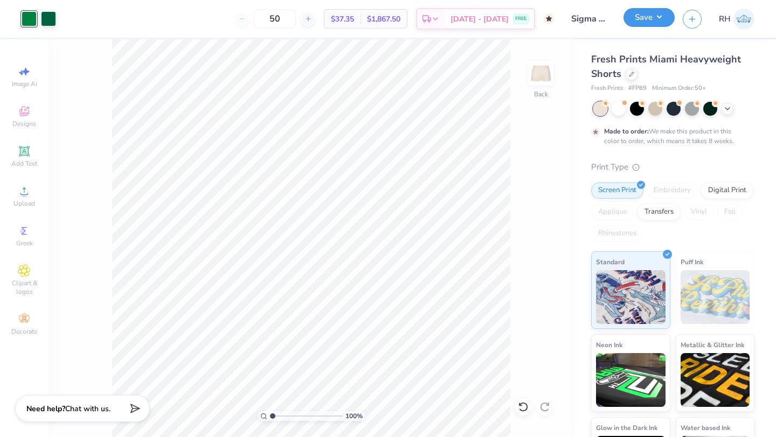
click at [654, 20] on button "Save" at bounding box center [648, 17] width 51 height 19
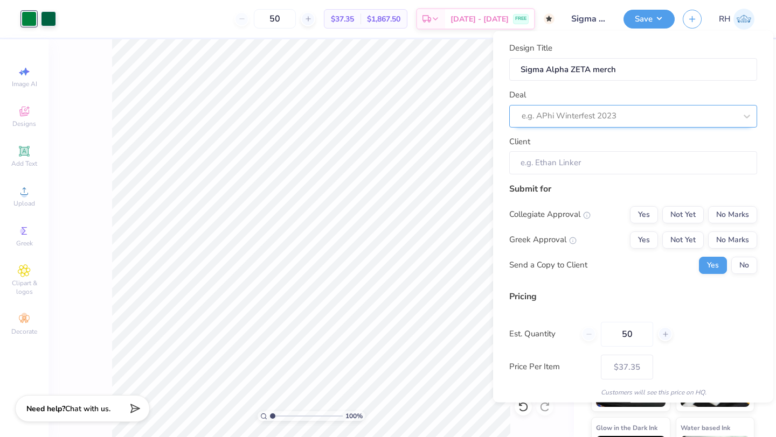
click at [592, 120] on div at bounding box center [628, 116] width 214 height 15
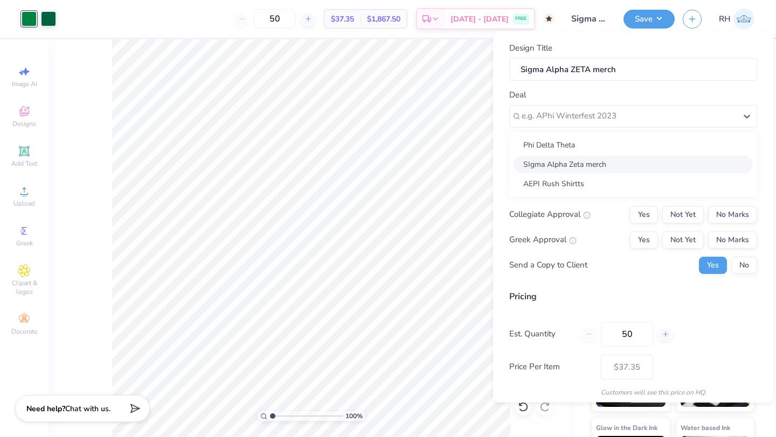
click at [580, 161] on div "SIgma Alpha Zeta merch" at bounding box center [632, 164] width 239 height 18
type input "Gizell Lopez"
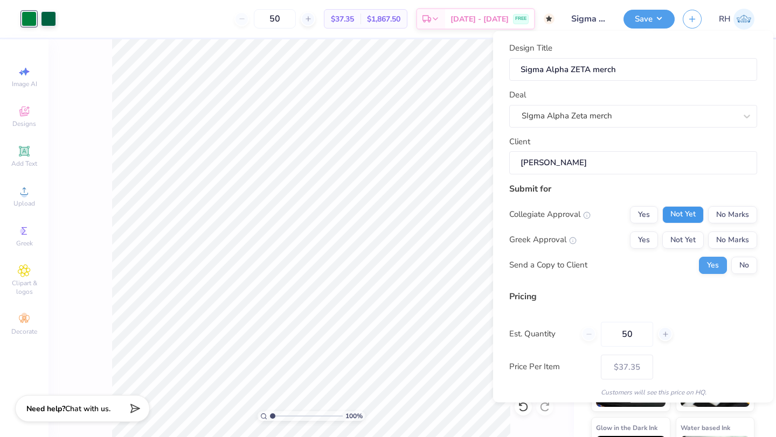
click at [687, 208] on button "Not Yet" at bounding box center [682, 214] width 41 height 17
click at [688, 236] on button "Not Yet" at bounding box center [682, 239] width 41 height 17
click at [744, 262] on button "No" at bounding box center [744, 264] width 26 height 17
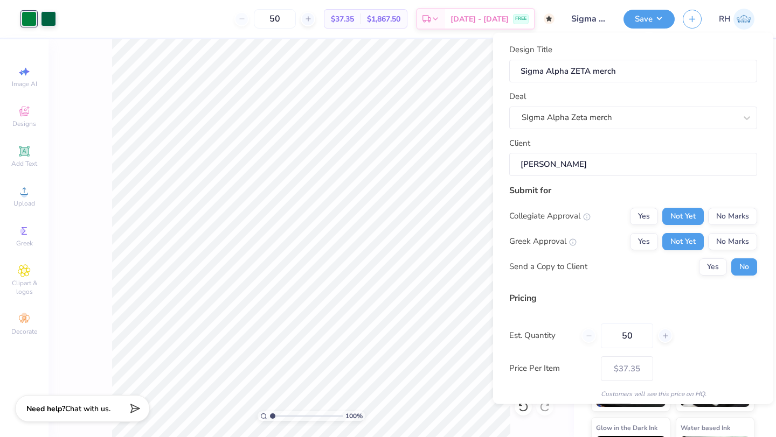
scroll to position [39, 0]
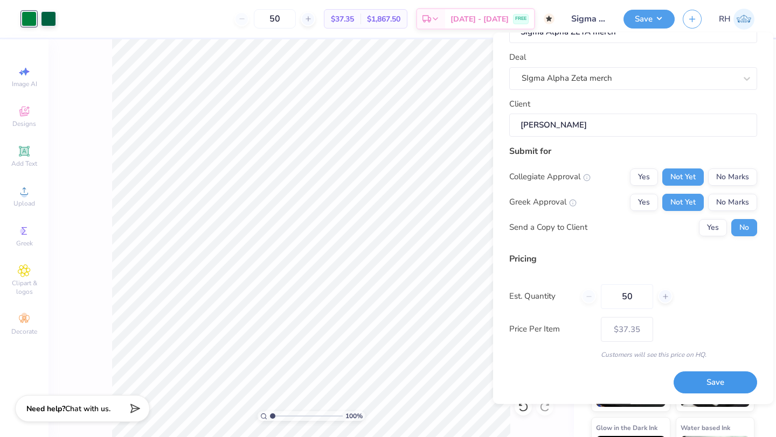
click at [698, 387] on button "Save" at bounding box center [714, 383] width 83 height 22
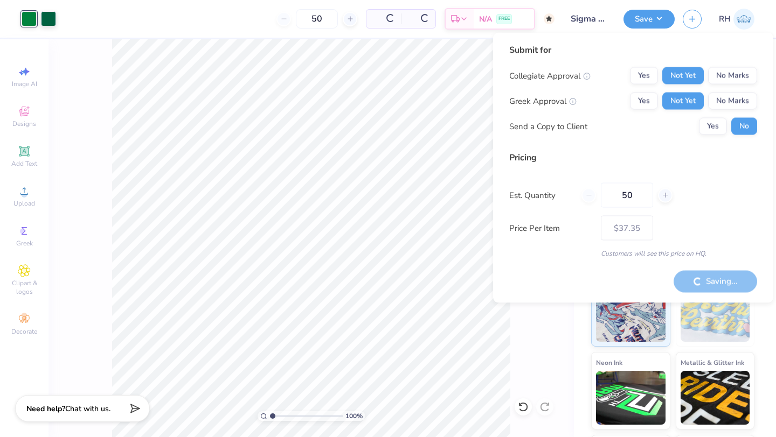
type input "– –"
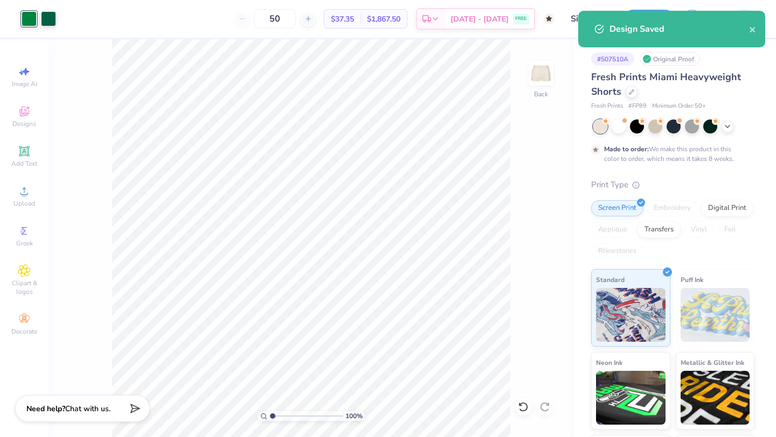
click at [547, 201] on div "100 % Back" at bounding box center [310, 238] width 525 height 398
